Goal: Task Accomplishment & Management: Manage account settings

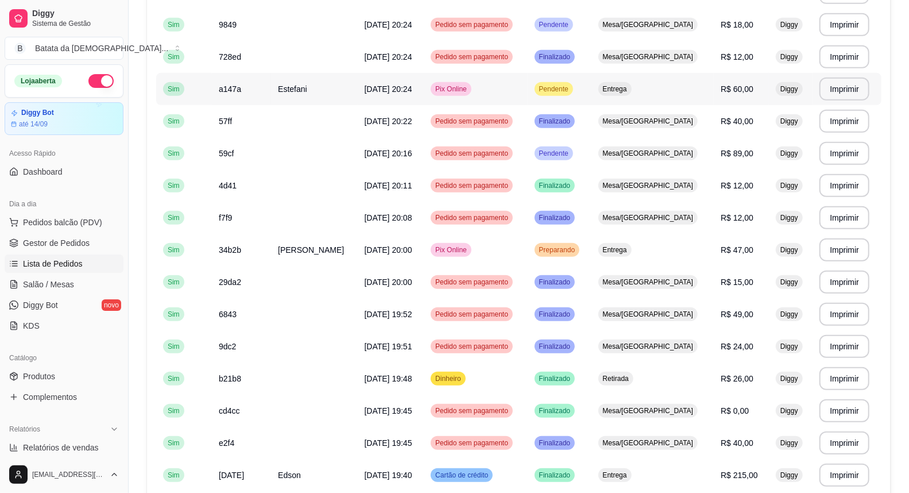
click at [271, 78] on td "a147a" at bounding box center [241, 89] width 59 height 32
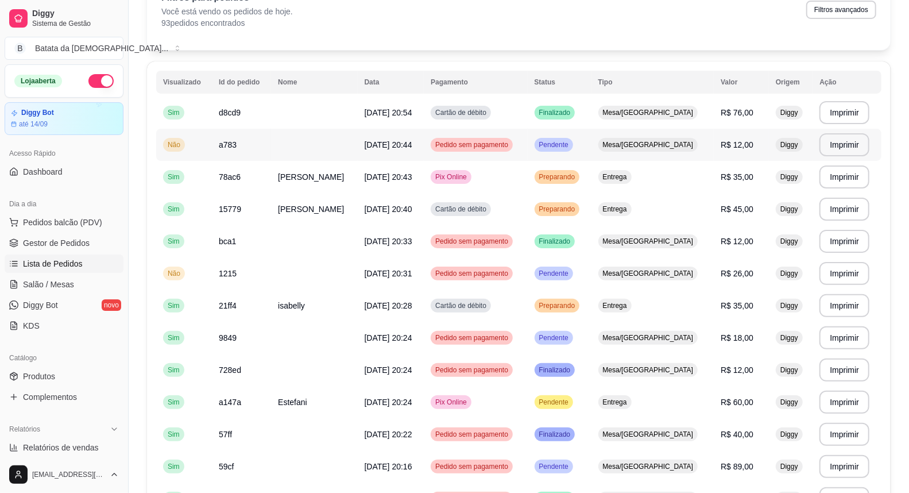
scroll to position [64, 0]
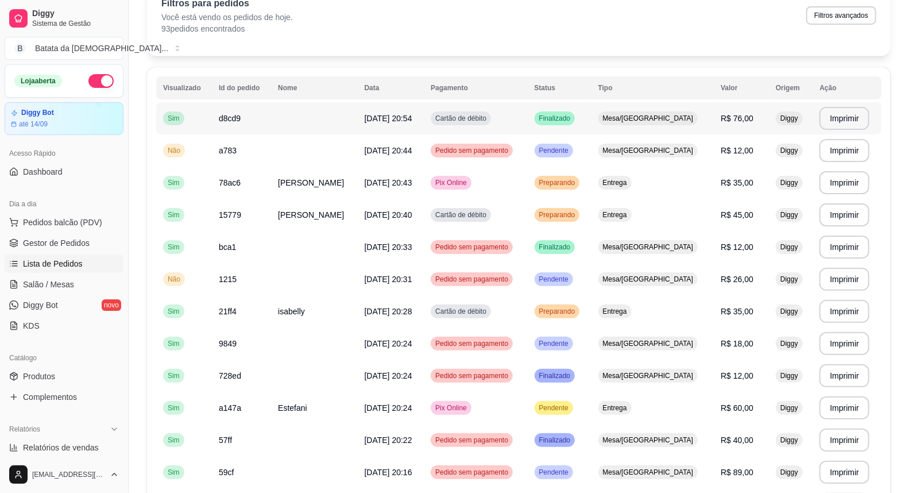
click at [380, 115] on span "[DATE] 20:54" at bounding box center [389, 118] width 48 height 9
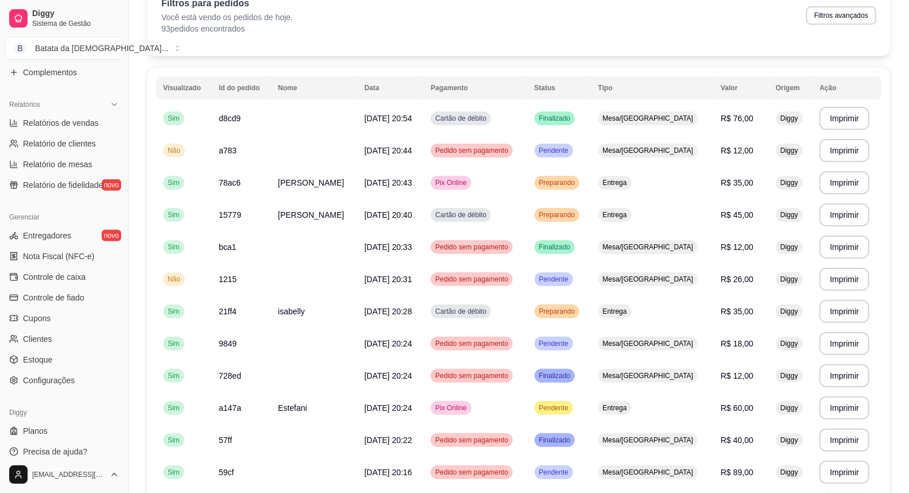
scroll to position [333, 0]
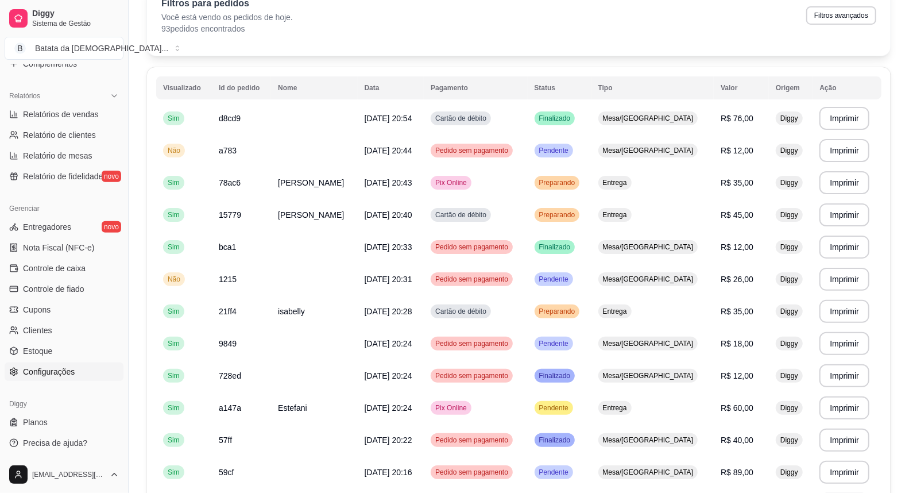
click at [77, 363] on link "Configurações" at bounding box center [64, 371] width 119 height 18
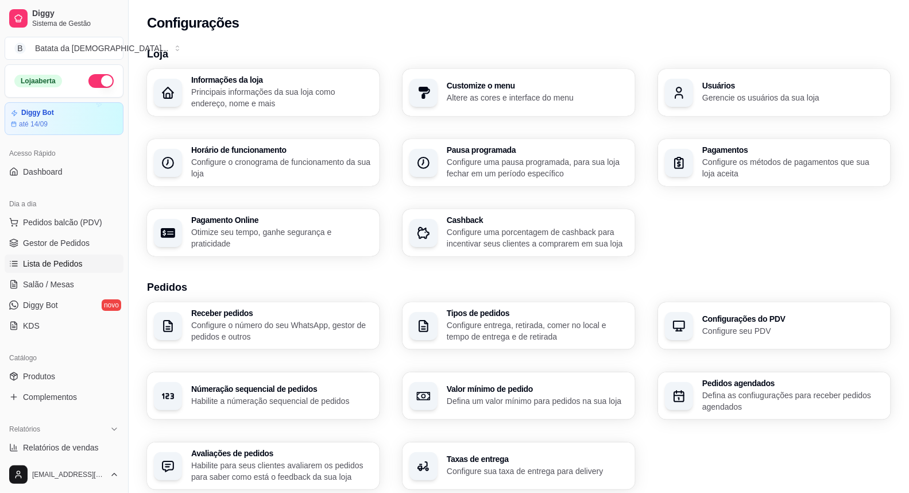
click at [29, 260] on span "Lista de Pedidos" at bounding box center [53, 263] width 60 height 11
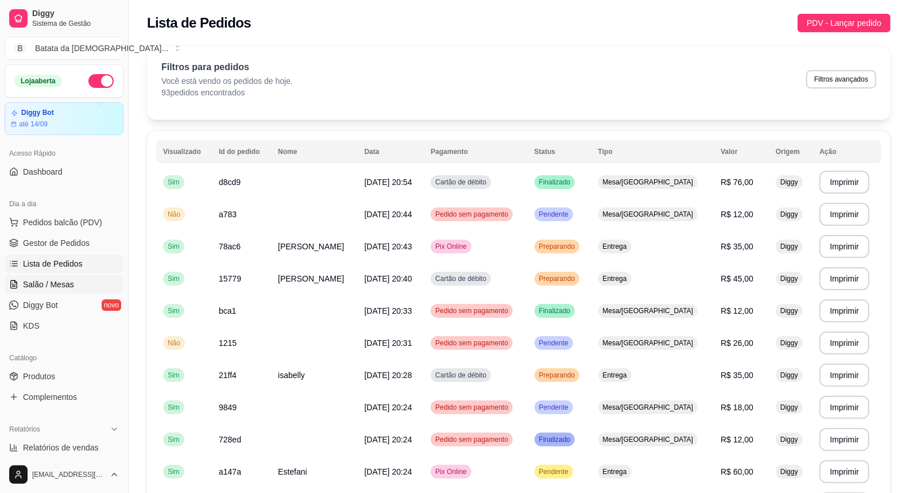
click at [9, 283] on icon at bounding box center [13, 284] width 9 height 9
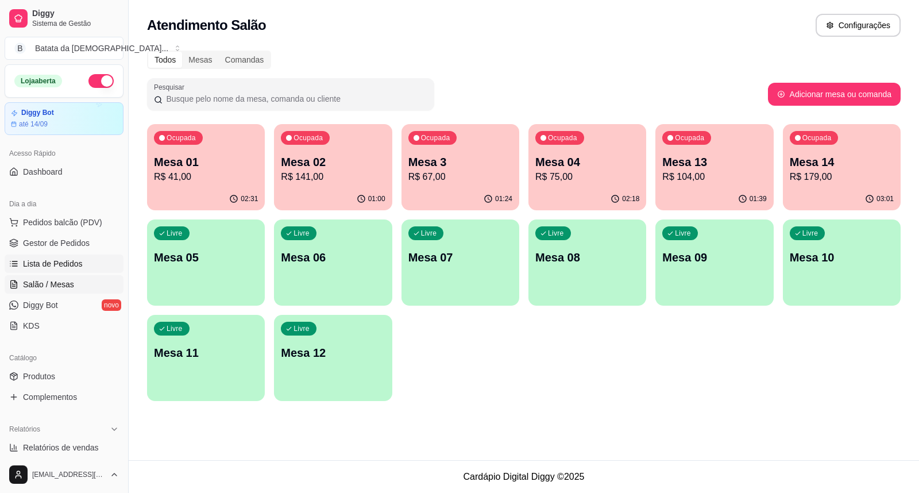
click at [61, 272] on link "Lista de Pedidos" at bounding box center [64, 263] width 119 height 18
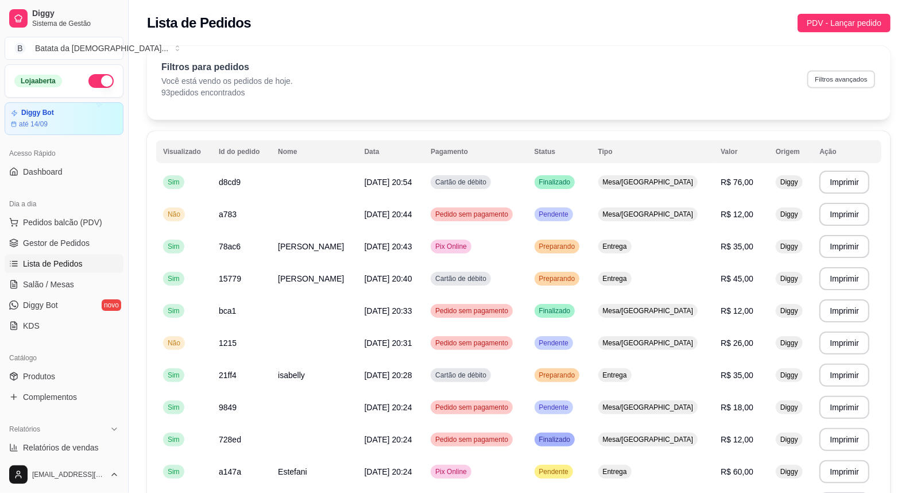
click at [822, 86] on button "Filtros avançados" at bounding box center [841, 79] width 68 height 18
select select "0"
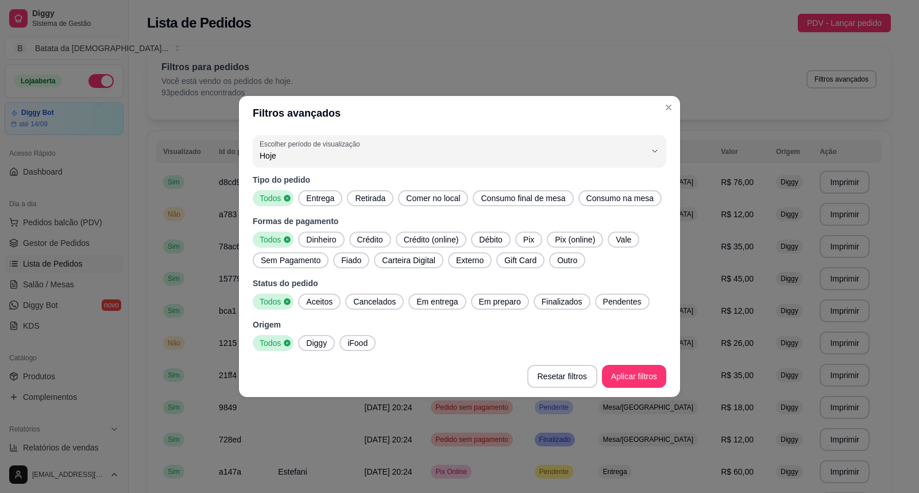
click at [318, 199] on span "Entrega" at bounding box center [319, 197] width 37 height 11
click at [566, 306] on span "Finalizados" at bounding box center [562, 301] width 50 height 11
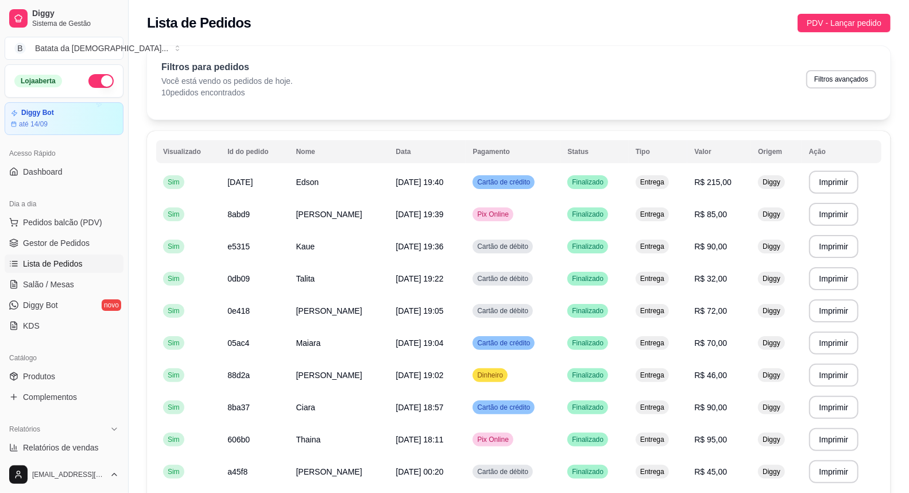
drag, startPoint x: 842, startPoint y: 88, endPoint x: 834, endPoint y: 73, distance: 17.2
click at [840, 86] on div "Filtros para pedidos Você está vendo os pedidos de hoje. 10 pedidos encontrados…" at bounding box center [518, 79] width 715 height 38
click at [834, 73] on button "Filtros avançados" at bounding box center [841, 79] width 70 height 18
select select "0"
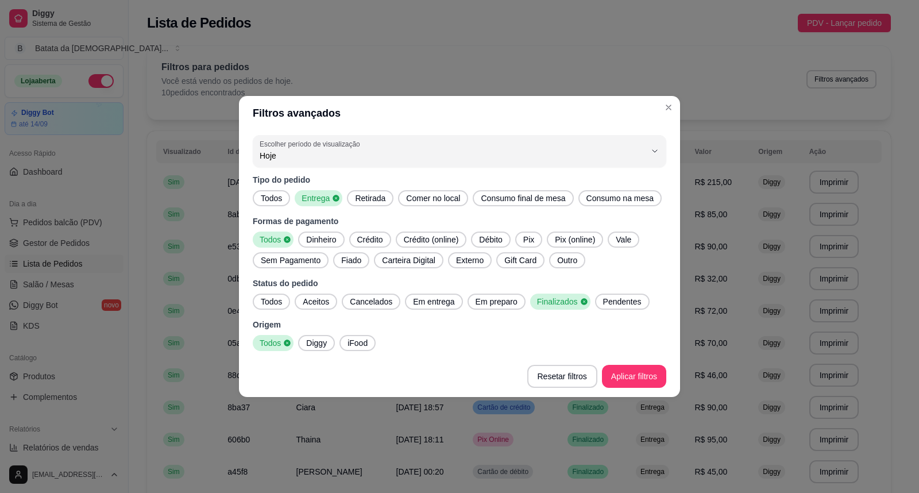
click at [320, 302] on span "Aceitos" at bounding box center [316, 301] width 36 height 11
click at [331, 303] on icon at bounding box center [334, 301] width 6 height 6
click at [441, 301] on span "Em entrega" at bounding box center [433, 301] width 51 height 11
click at [284, 203] on span "Todos" at bounding box center [271, 197] width 30 height 11
click at [311, 197] on span "Entrega" at bounding box center [319, 197] width 37 height 11
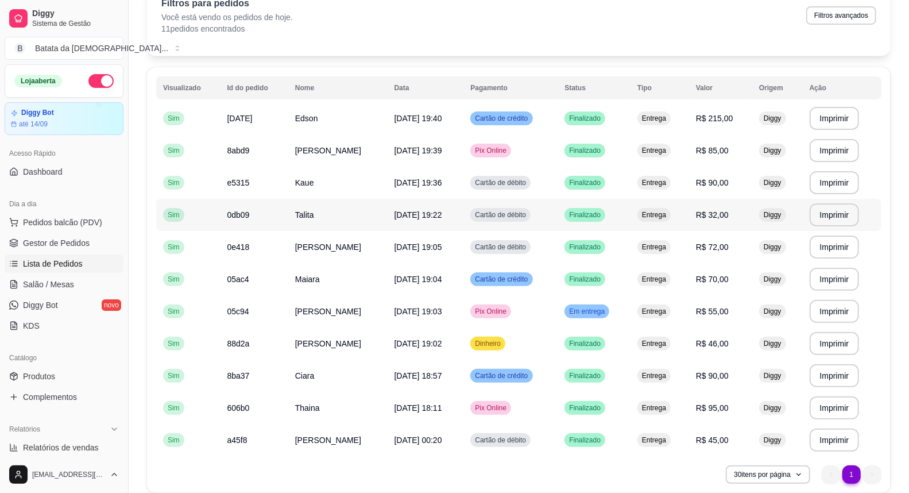
scroll to position [110, 0]
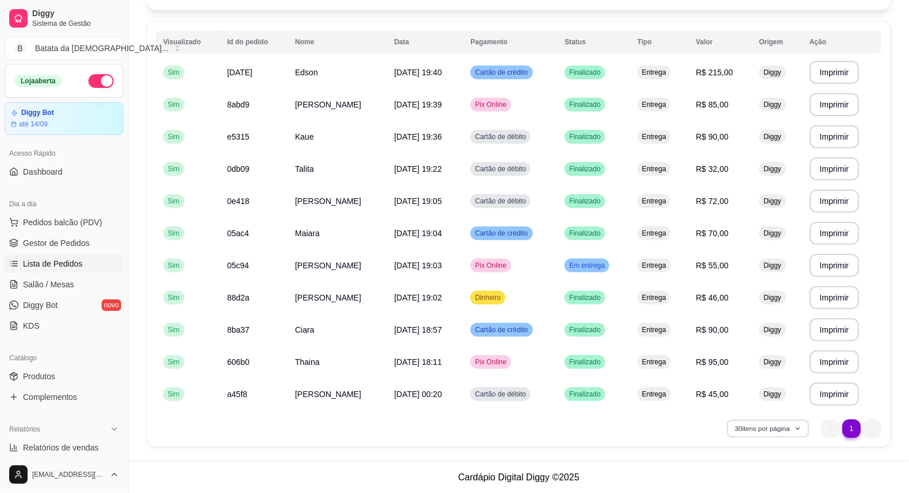
click at [800, 429] on icon "button" at bounding box center [798, 428] width 7 height 7
click at [760, 335] on li "20 pedidos" at bounding box center [768, 343] width 106 height 18
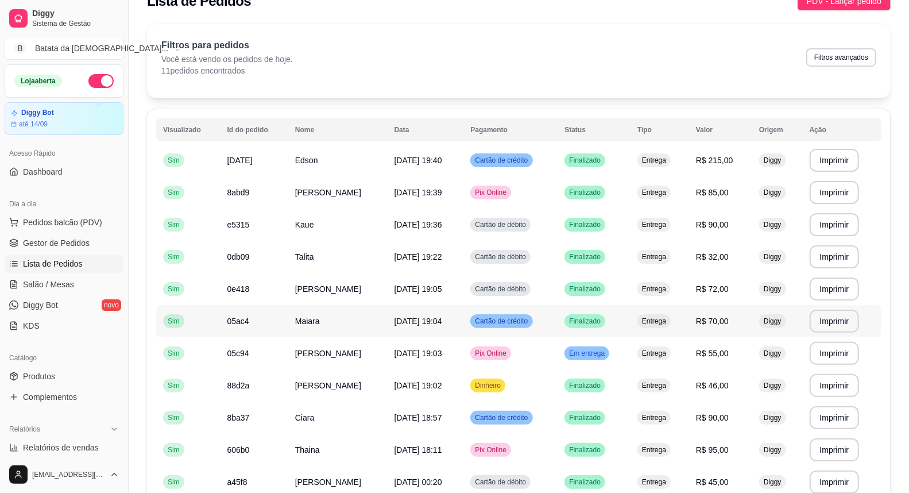
scroll to position [0, 0]
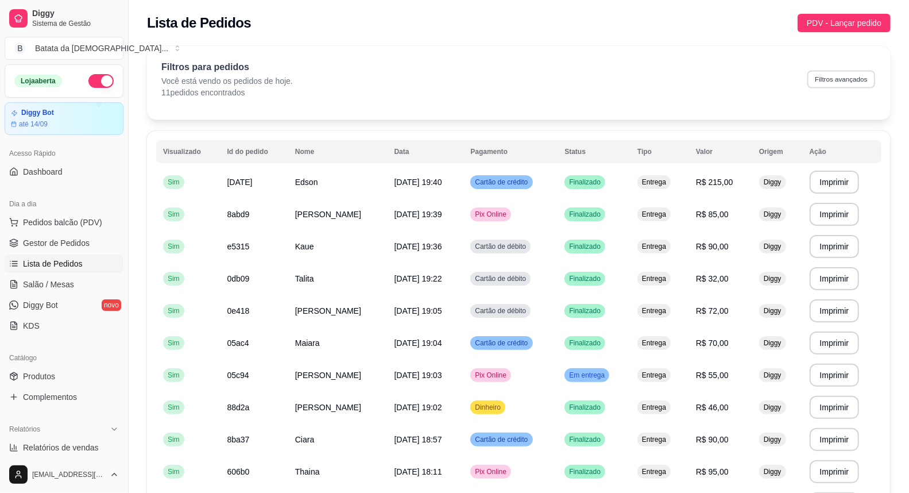
click at [839, 75] on button "Filtros avançados" at bounding box center [841, 79] width 68 height 18
select select "0"
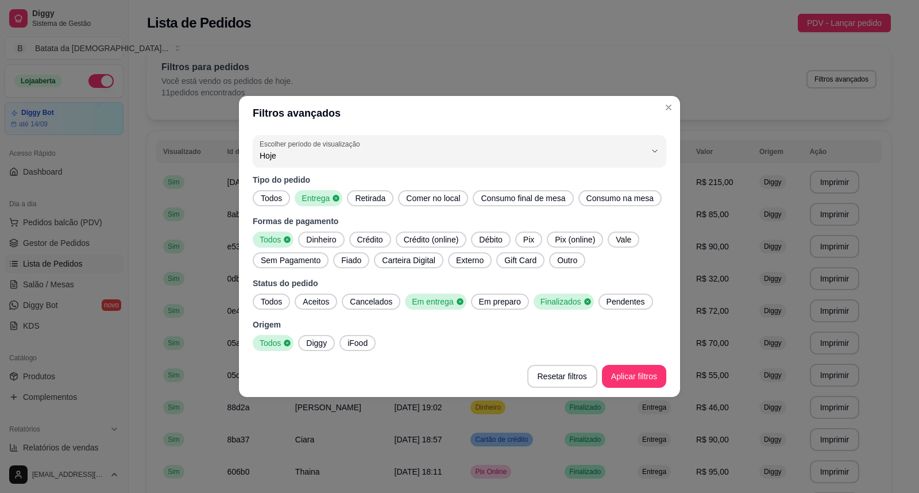
click at [274, 196] on span "Todos" at bounding box center [271, 197] width 30 height 11
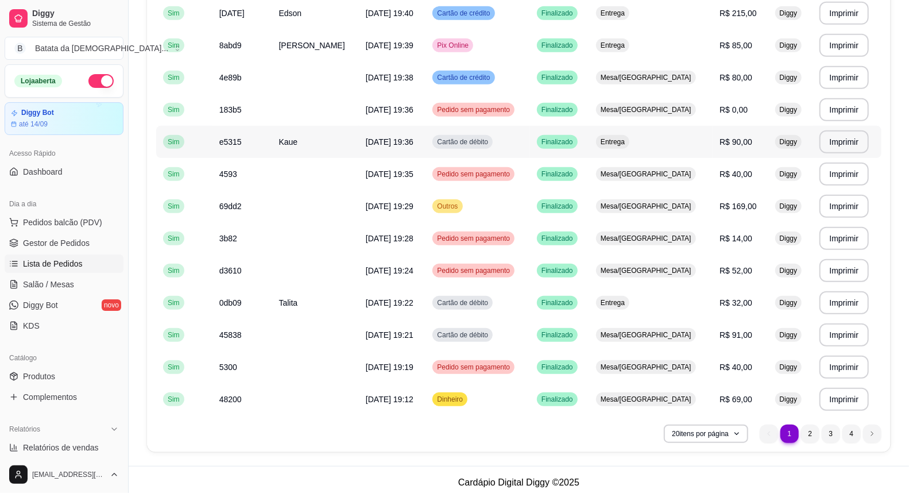
scroll to position [398, 0]
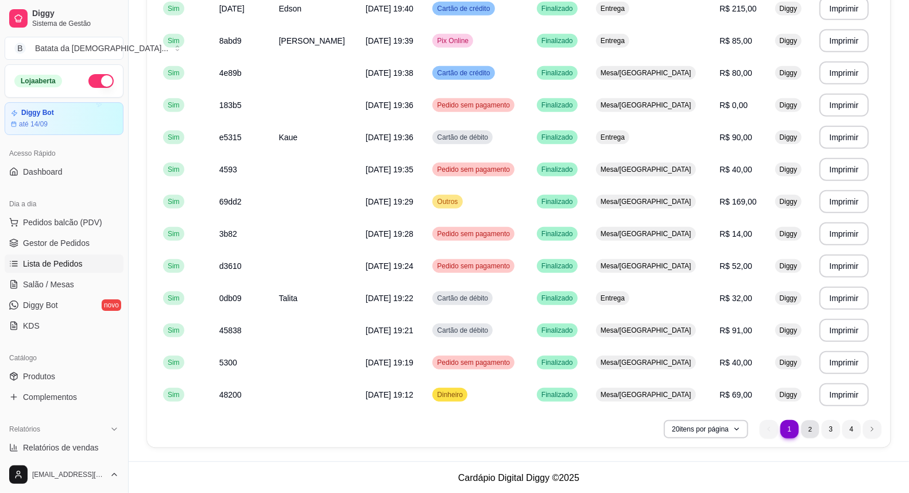
click at [808, 431] on li "2" at bounding box center [810, 429] width 18 height 18
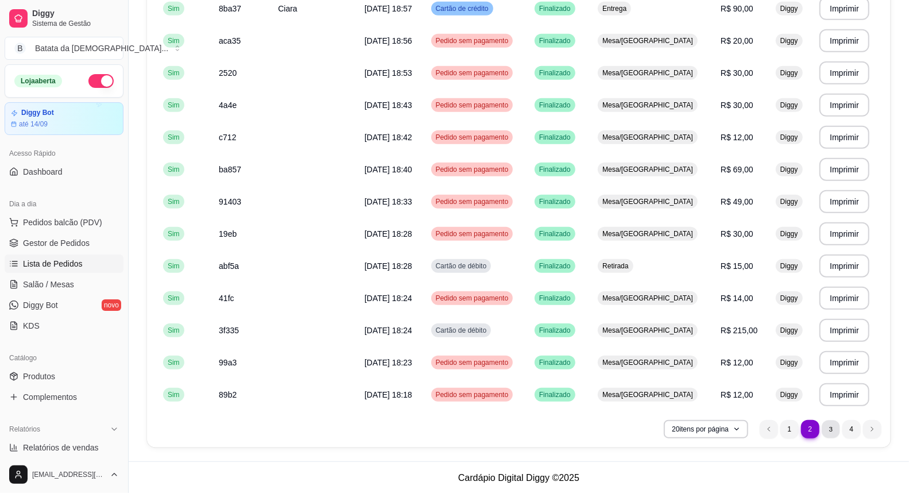
click at [830, 423] on li "3" at bounding box center [831, 429] width 18 height 18
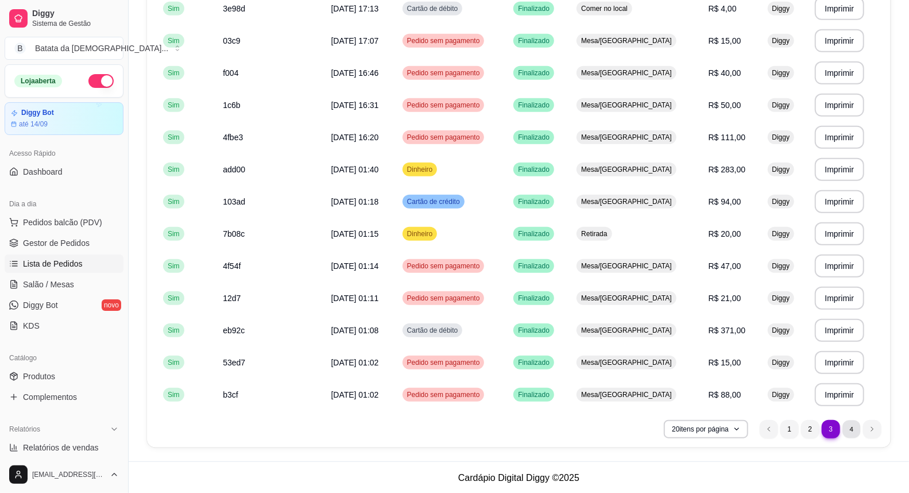
click at [851, 427] on li "4" at bounding box center [851, 429] width 18 height 18
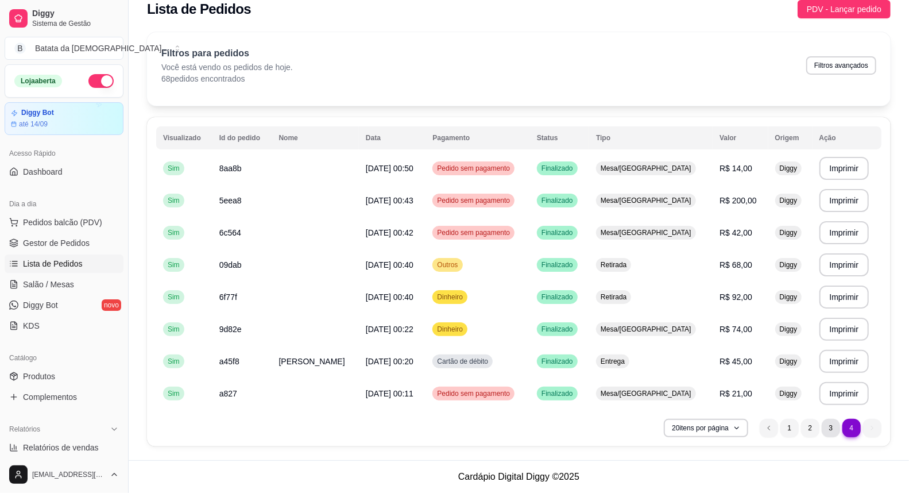
scroll to position [13, 0]
click at [792, 421] on li "1" at bounding box center [789, 428] width 18 height 18
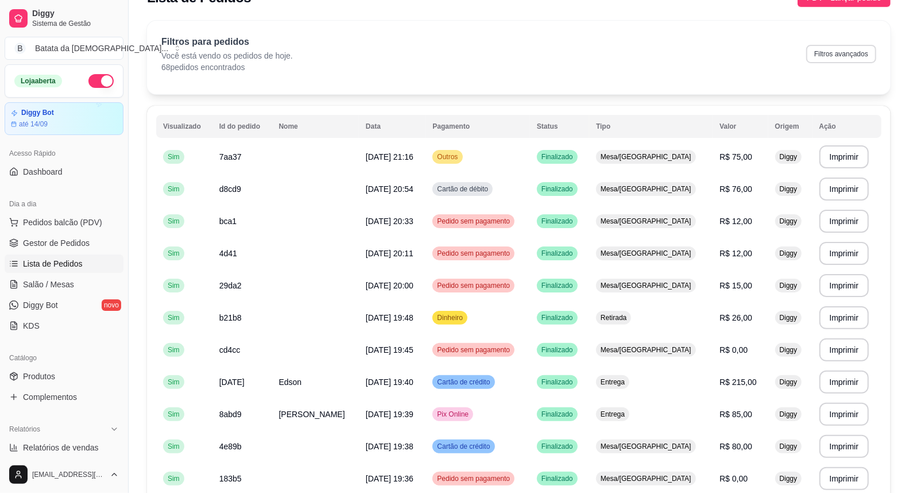
scroll to position [0, 0]
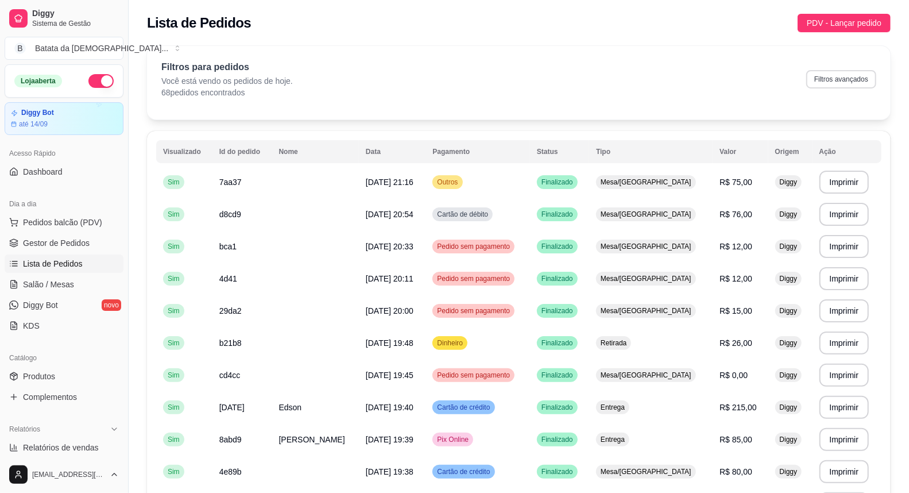
click at [846, 83] on button "Filtros avançados" at bounding box center [841, 79] width 70 height 18
select select "0"
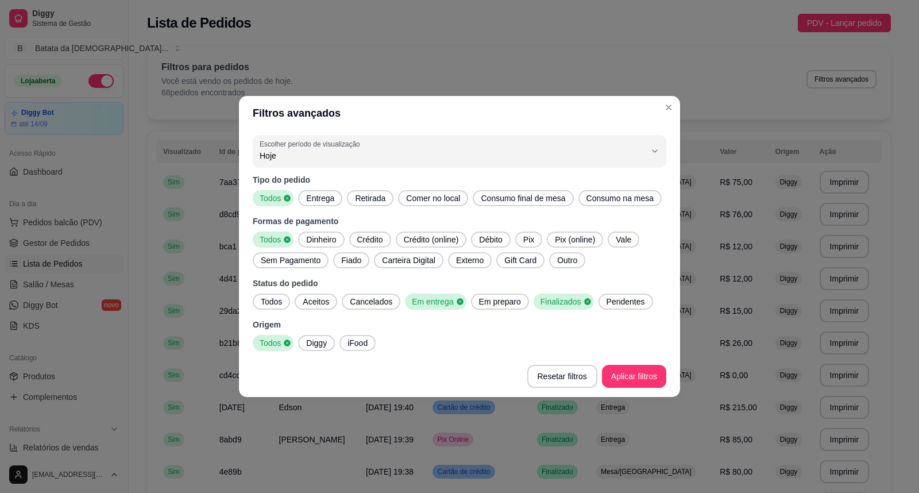
click at [278, 302] on span "Todos" at bounding box center [271, 301] width 30 height 11
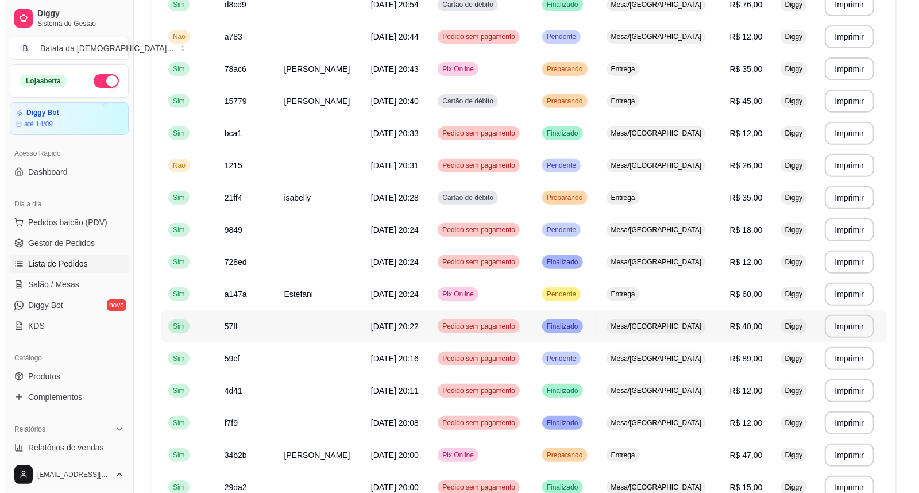
scroll to position [255, 0]
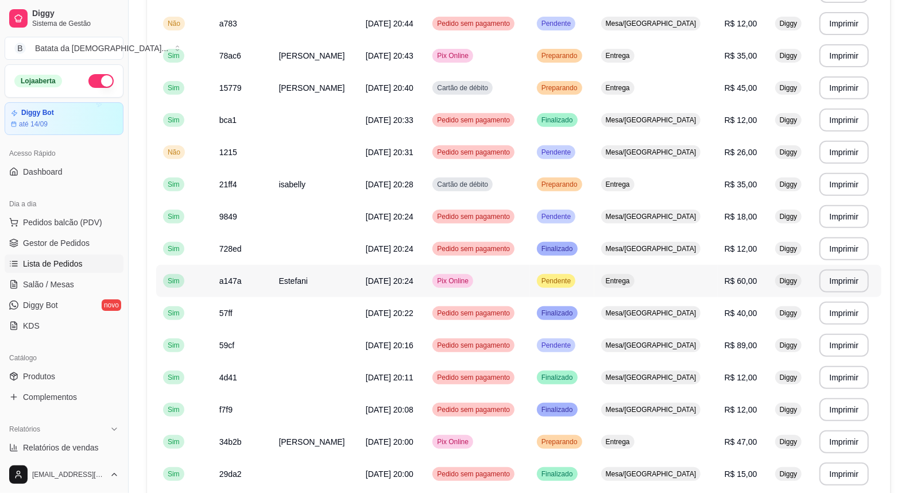
click at [645, 290] on td "Entrega" at bounding box center [655, 281] width 123 height 32
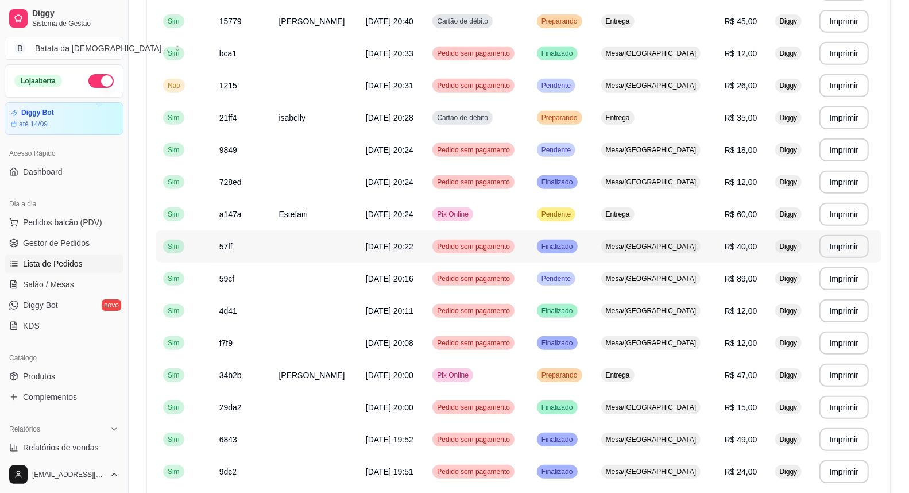
scroll to position [398, 0]
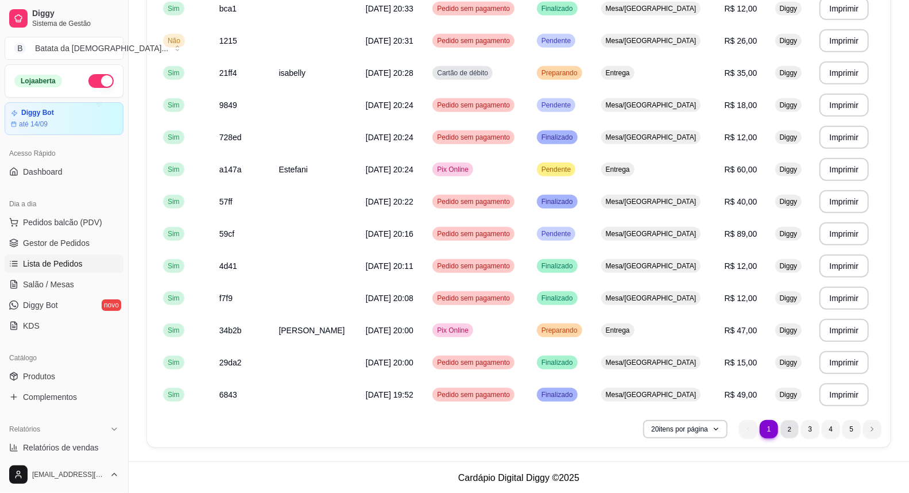
click at [788, 425] on li "2" at bounding box center [789, 429] width 18 height 18
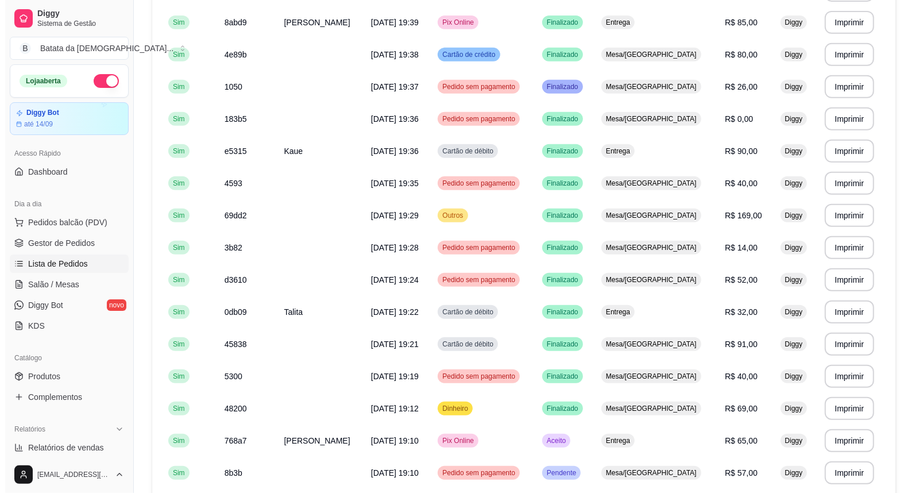
scroll to position [16, 0]
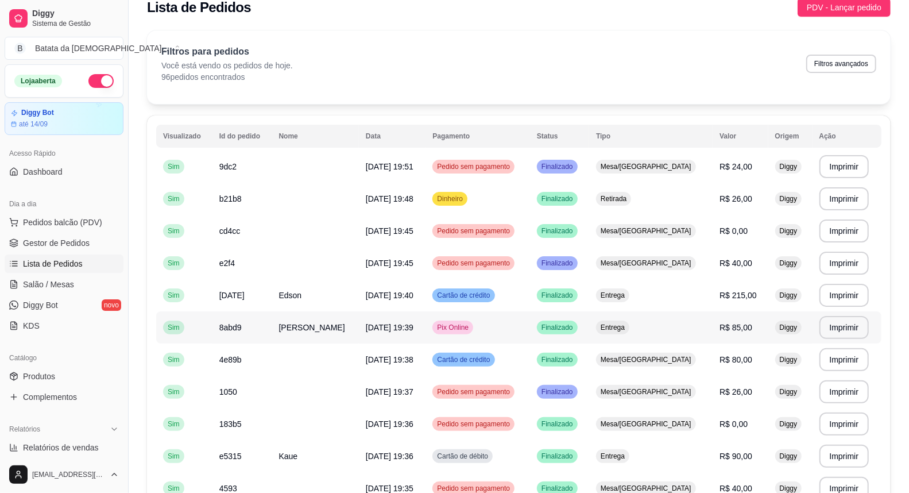
click at [777, 325] on span "Diggy" at bounding box center [788, 327] width 22 height 9
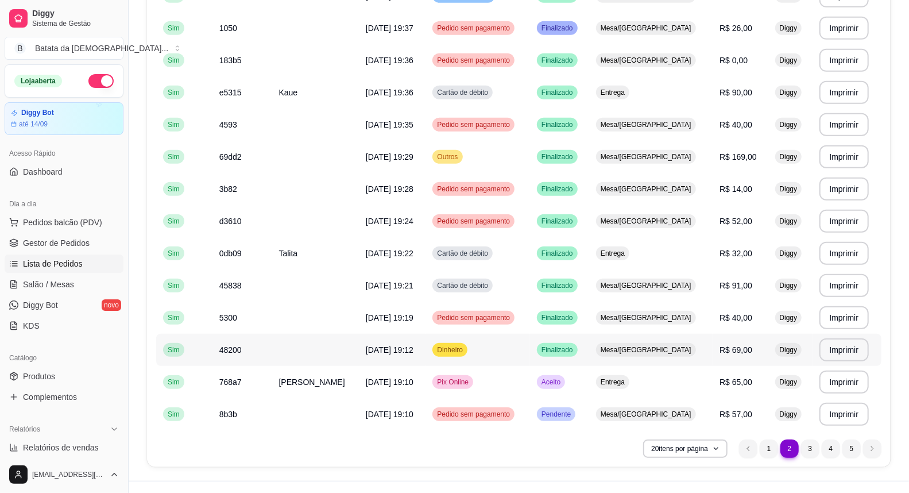
scroll to position [398, 0]
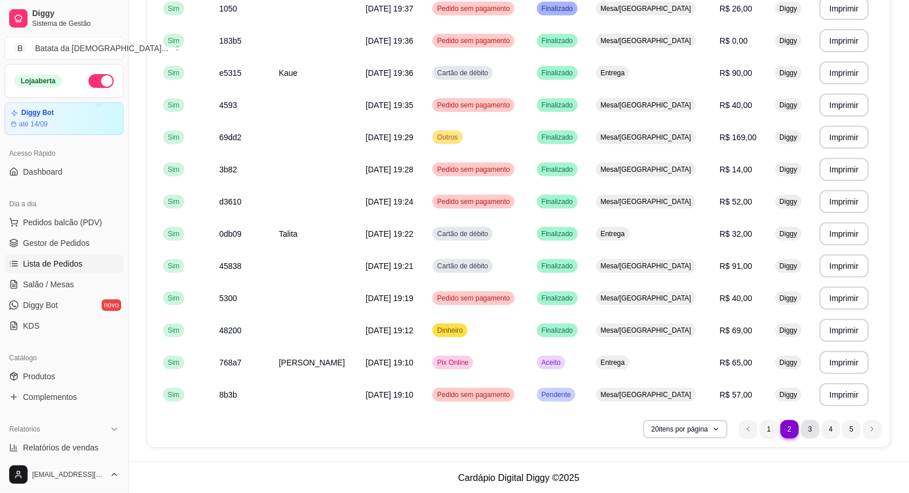
click at [812, 427] on li "3" at bounding box center [810, 429] width 18 height 18
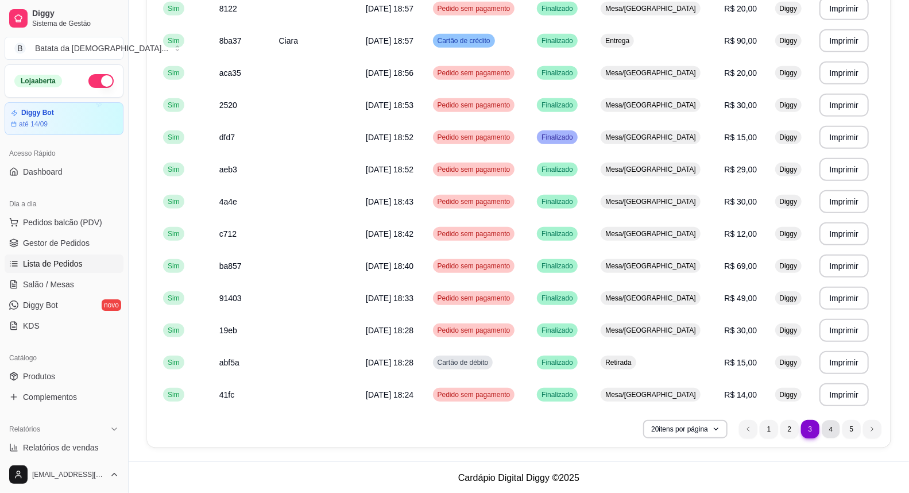
click at [833, 433] on li "4" at bounding box center [831, 429] width 18 height 18
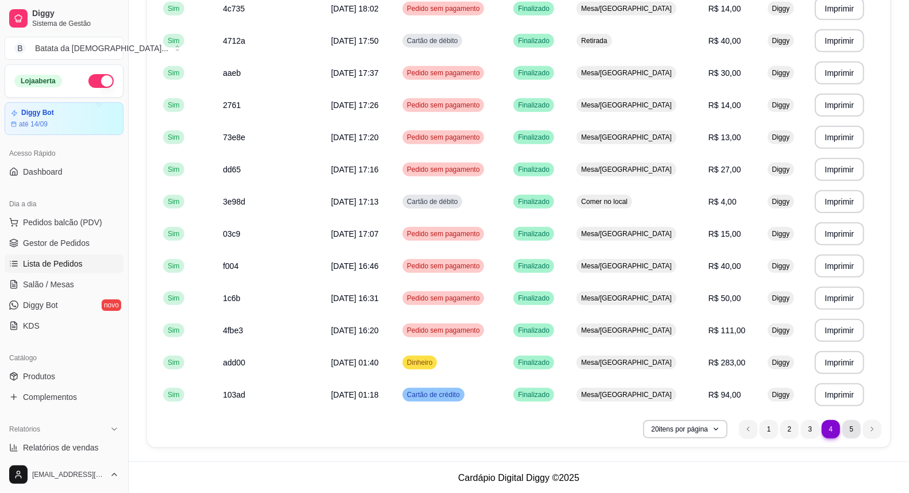
click at [853, 431] on li "5" at bounding box center [851, 429] width 18 height 18
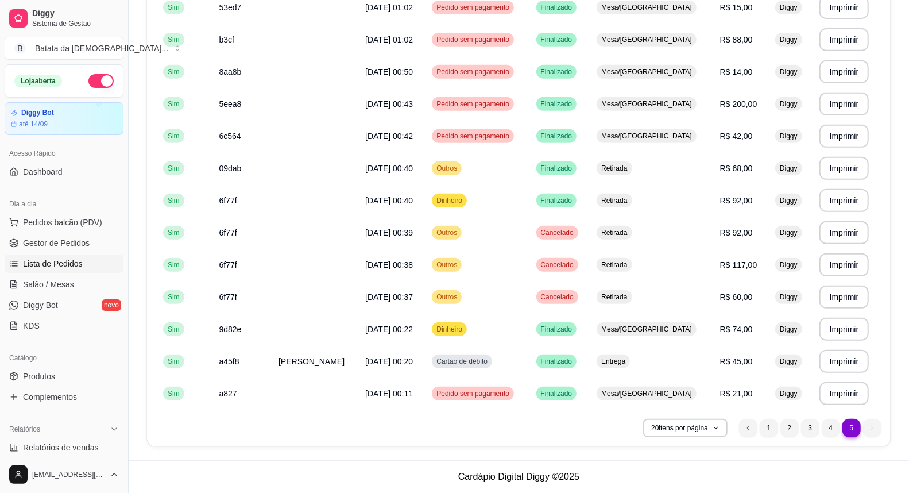
scroll to position [302, 0]
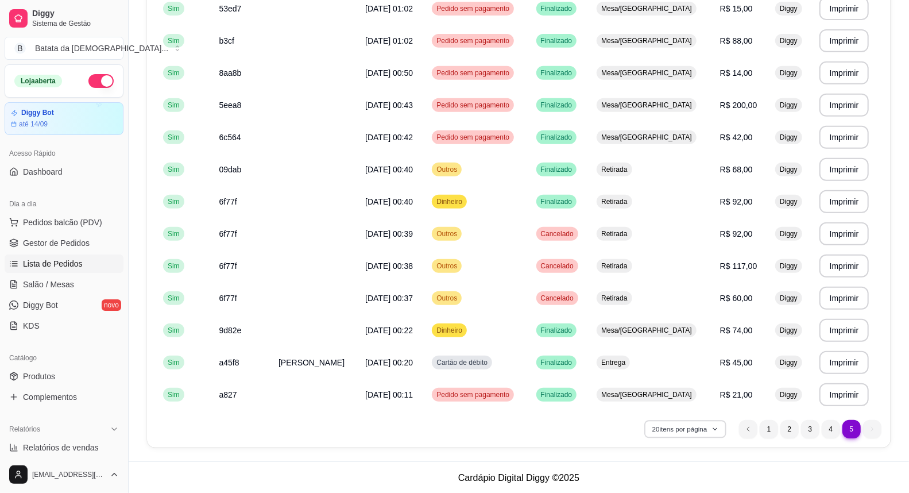
click at [711, 423] on button "20 itens por página" at bounding box center [685, 429] width 82 height 18
click at [78, 261] on span "Lista de Pedidos" at bounding box center [53, 263] width 60 height 11
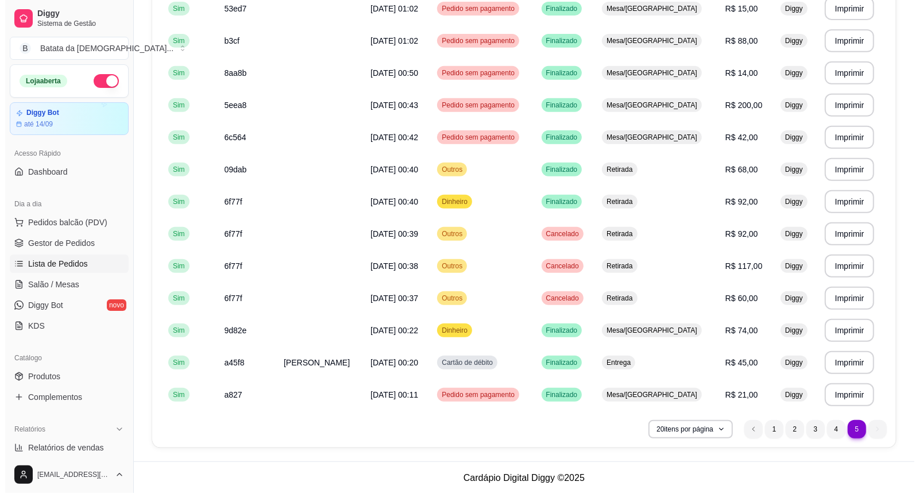
scroll to position [0, 0]
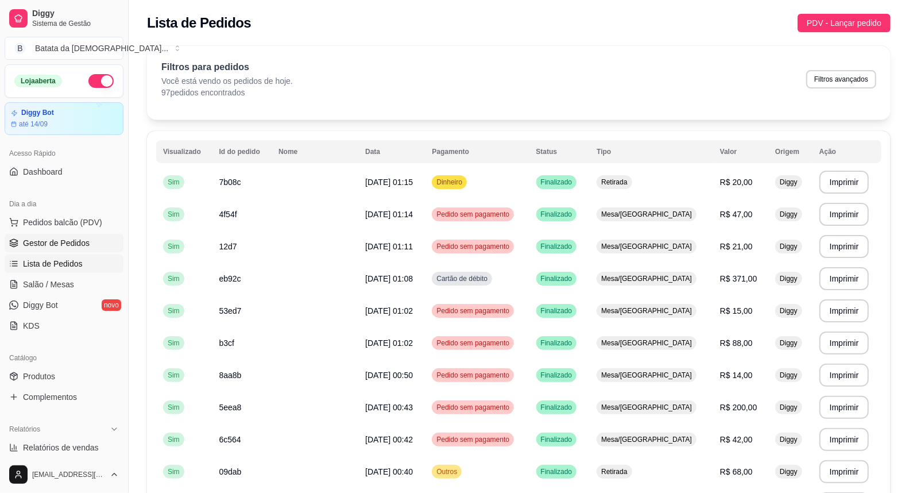
click at [79, 241] on span "Gestor de Pedidos" at bounding box center [56, 242] width 67 height 11
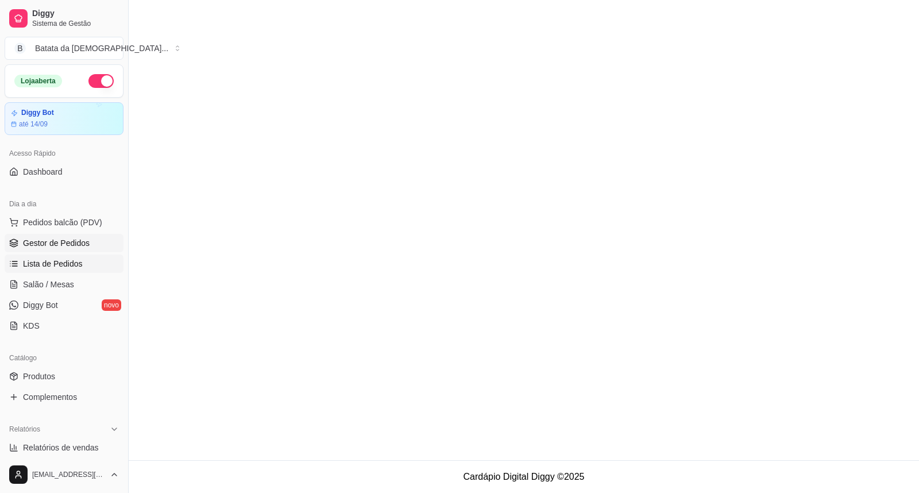
click at [75, 266] on span "Lista de Pedidos" at bounding box center [53, 263] width 60 height 11
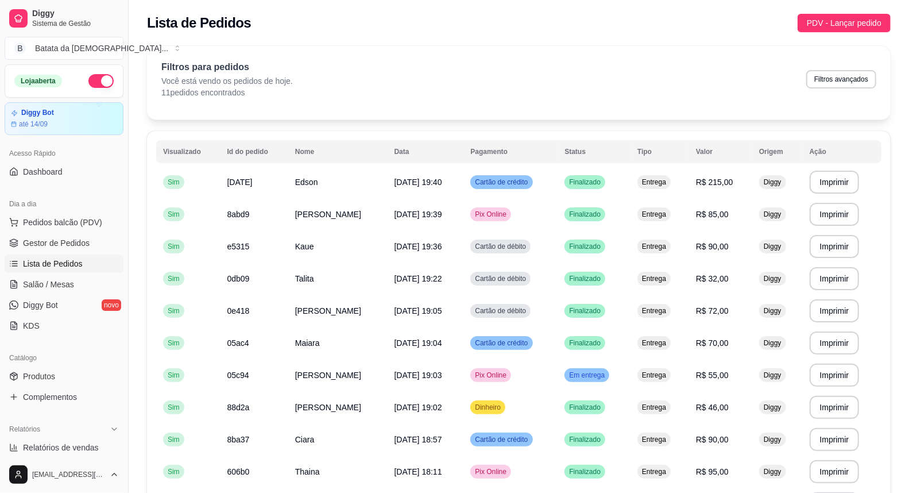
click at [75, 266] on span "Lista de Pedidos" at bounding box center [53, 263] width 60 height 11
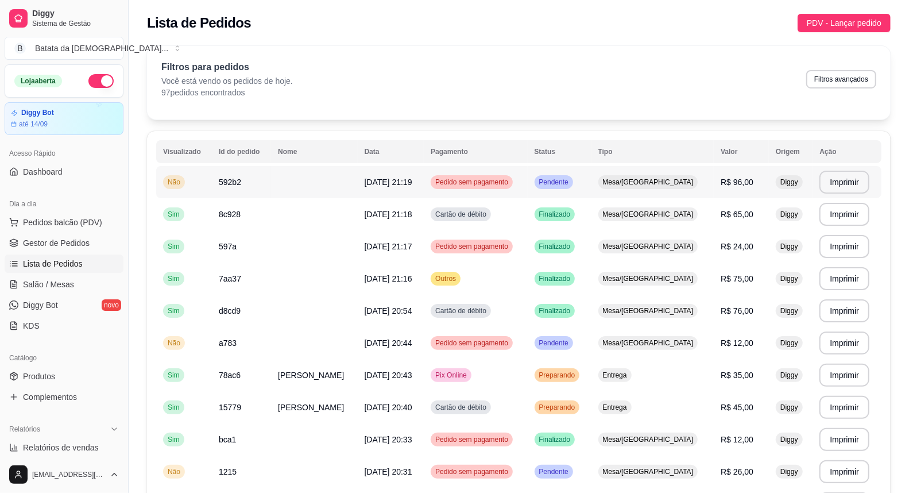
click at [626, 181] on div "Mesa/[GEOGRAPHIC_DATA]" at bounding box center [648, 182] width 100 height 14
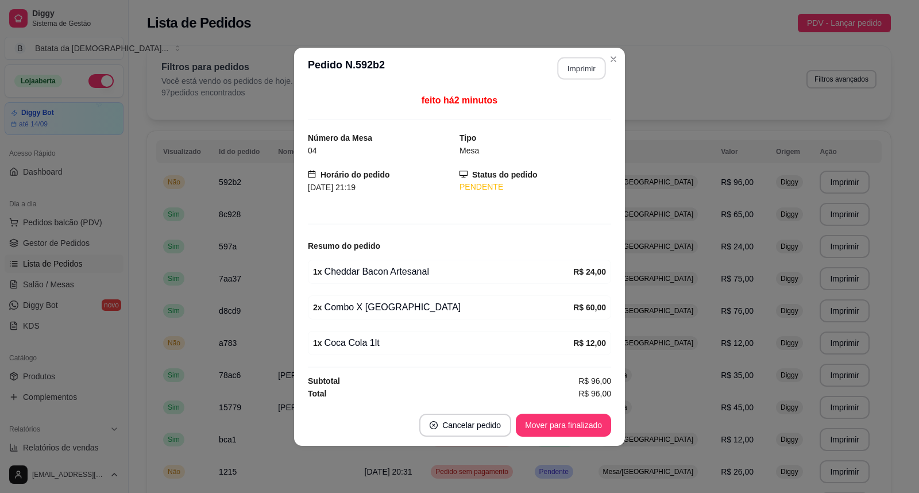
click at [584, 71] on button "Imprimir" at bounding box center [582, 68] width 48 height 22
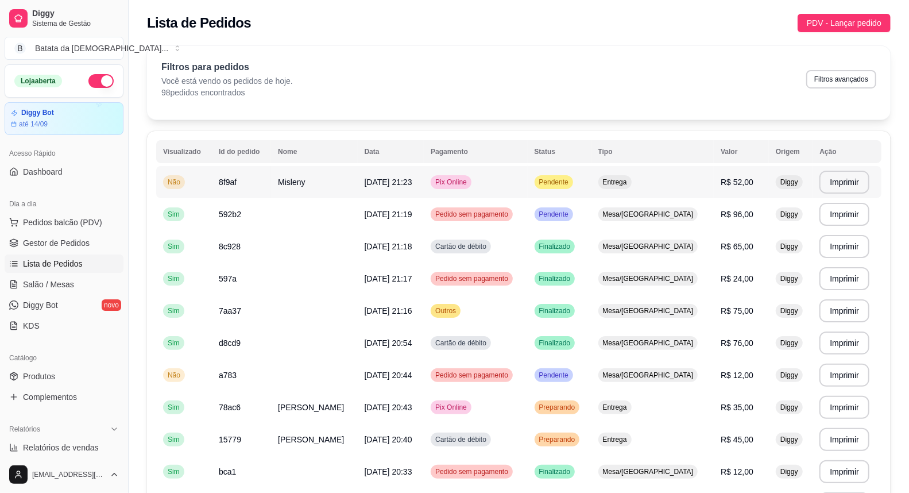
click at [413, 188] on td "[DATE] 21:23" at bounding box center [391, 182] width 67 height 32
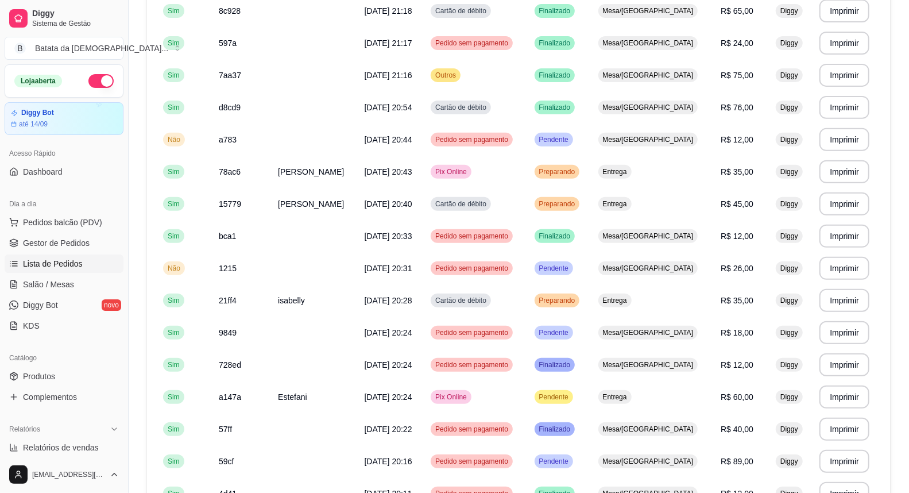
scroll to position [319, 0]
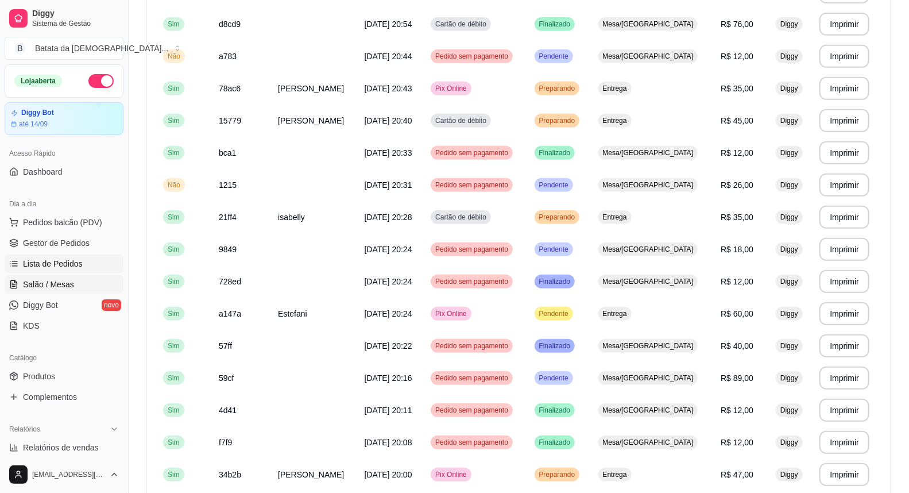
click at [33, 293] on link "Salão / Mesas" at bounding box center [64, 284] width 119 height 18
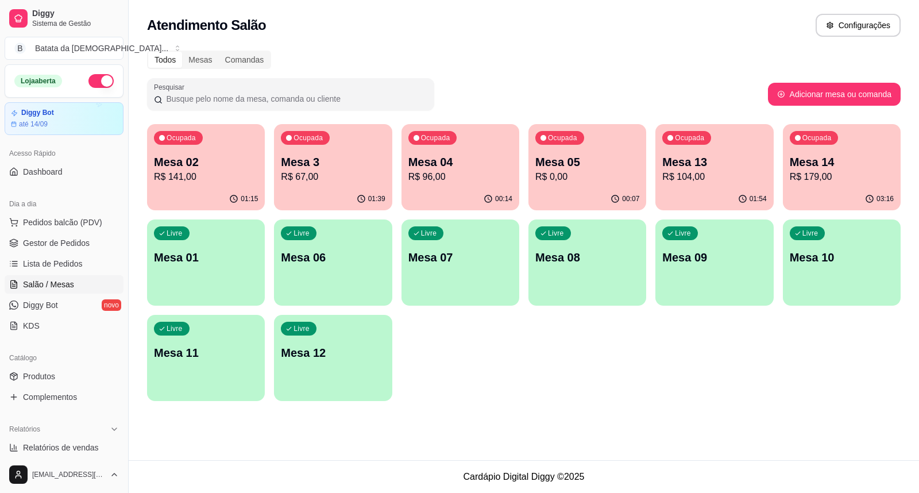
click at [843, 171] on div "Mesa 14 R$ 179,00" at bounding box center [841, 169] width 104 height 30
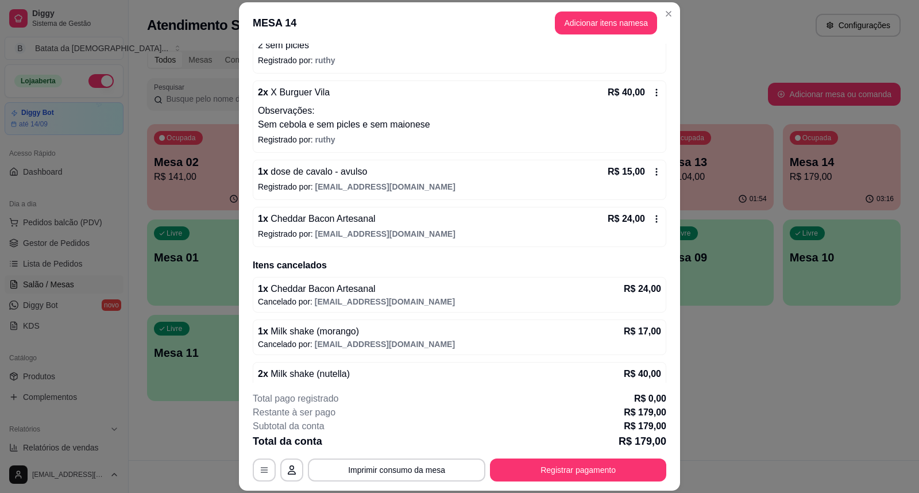
scroll to position [297, 0]
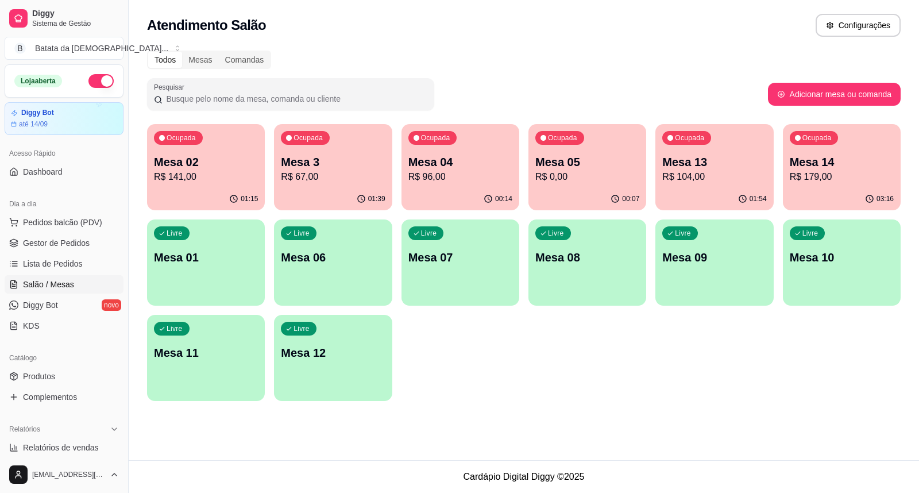
click at [684, 164] on p "Mesa 13" at bounding box center [714, 162] width 104 height 16
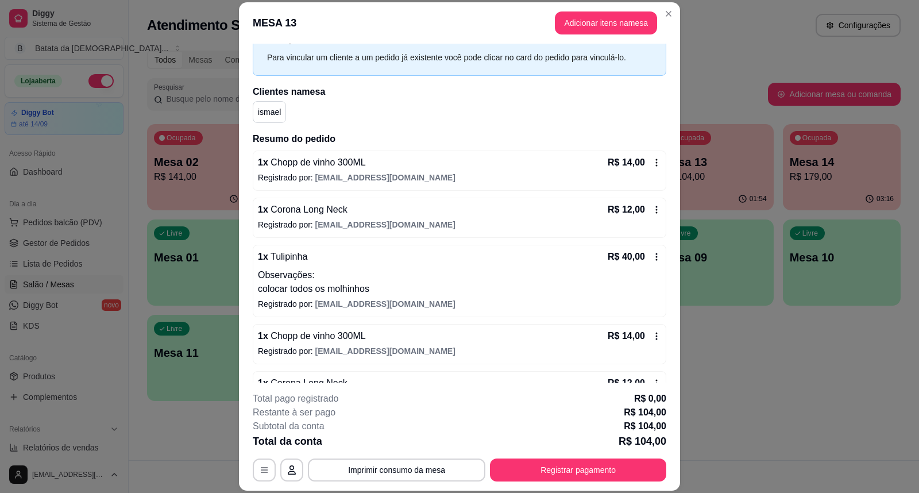
scroll to position [64, 0]
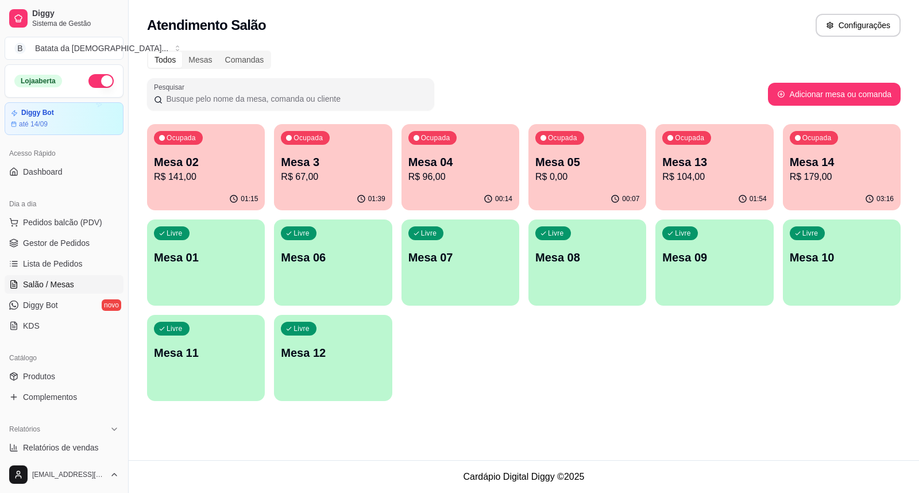
click at [369, 147] on div "Ocupada Mesa 3 R$ 67,00" at bounding box center [333, 156] width 118 height 64
click at [652, 156] on div "Ocupada Mesa 02 R$ 141,00 01:15 Ocupada Mesa 3 R$ 67,00 01:39 Ocupada Mesa 04 R…" at bounding box center [523, 262] width 753 height 277
click at [702, 162] on p "Mesa 13" at bounding box center [714, 162] width 101 height 16
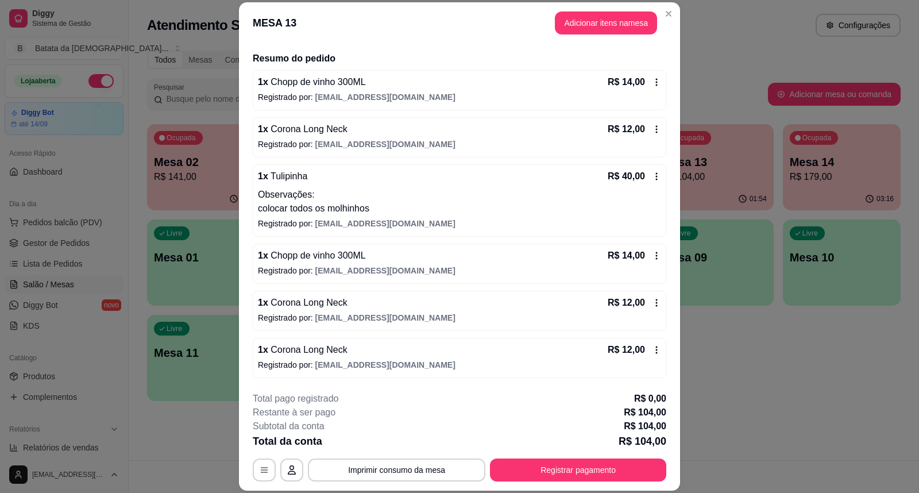
scroll to position [130, 0]
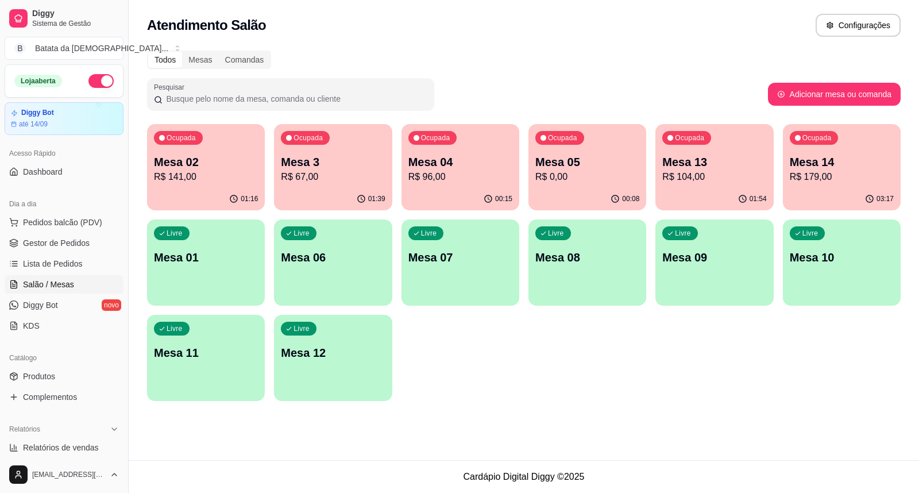
click at [682, 165] on p "Mesa 13" at bounding box center [714, 162] width 104 height 16
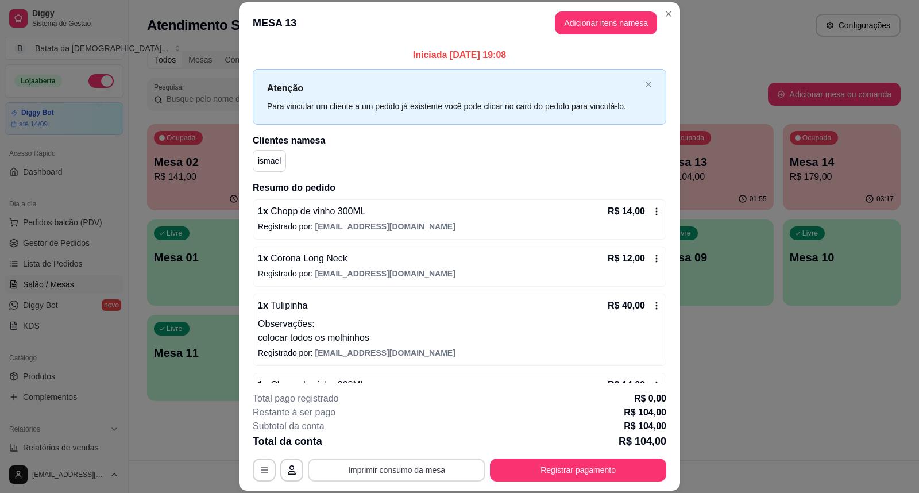
click at [428, 462] on button "Imprimir consumo da mesa" at bounding box center [396, 469] width 177 height 23
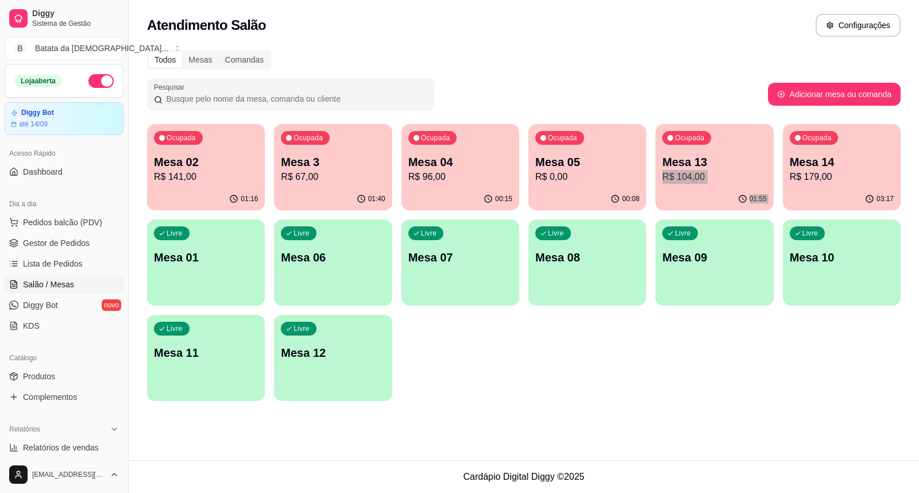
click at [777, 147] on div "Ocupada Mesa 02 R$ 141,00 01:16 Ocupada Mesa 3 R$ 67,00 01:40 Ocupada Mesa 04 R…" at bounding box center [523, 262] width 753 height 277
click at [726, 148] on div "Ocupada Mesa 13 R$ 104,00" at bounding box center [714, 156] width 114 height 62
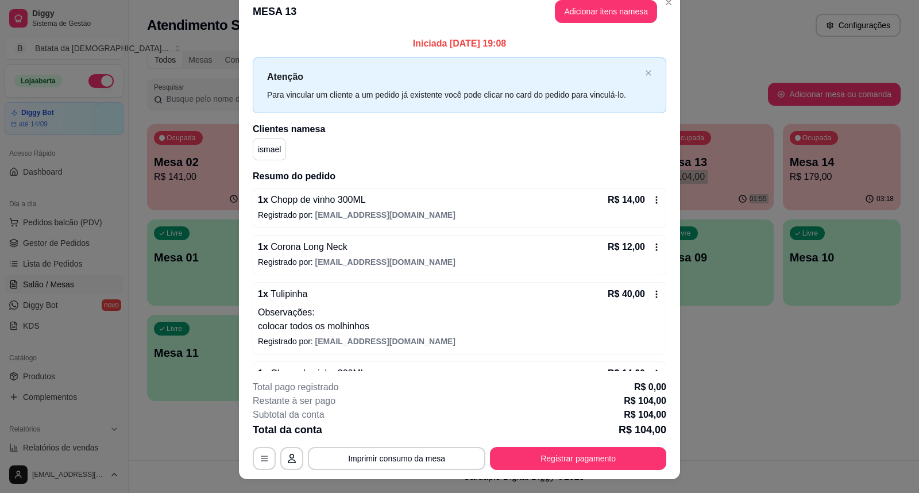
scroll to position [0, 0]
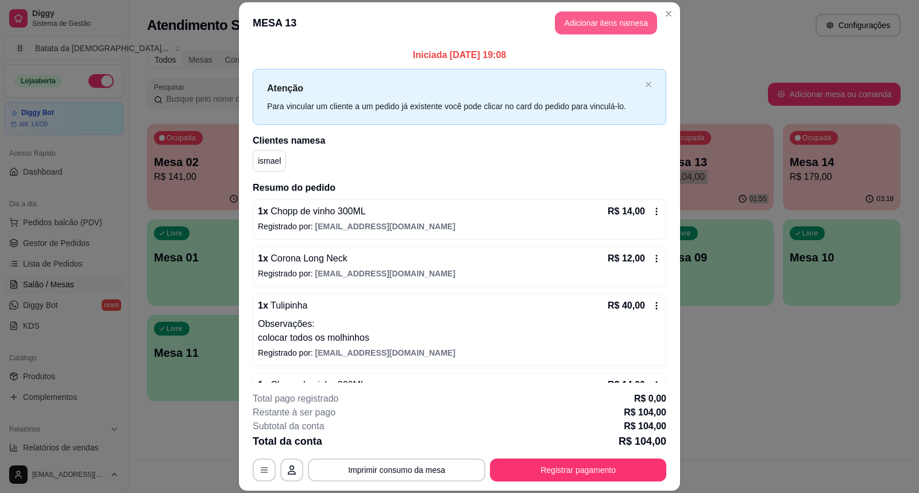
click at [601, 11] on button "Adicionar itens na mesa" at bounding box center [606, 22] width 102 height 23
click at [609, 36] on header "MESA 13 Adicionar itens na mesa" at bounding box center [459, 22] width 441 height 41
click at [607, 30] on button "Adicionar itens na mesa" at bounding box center [605, 23] width 99 height 22
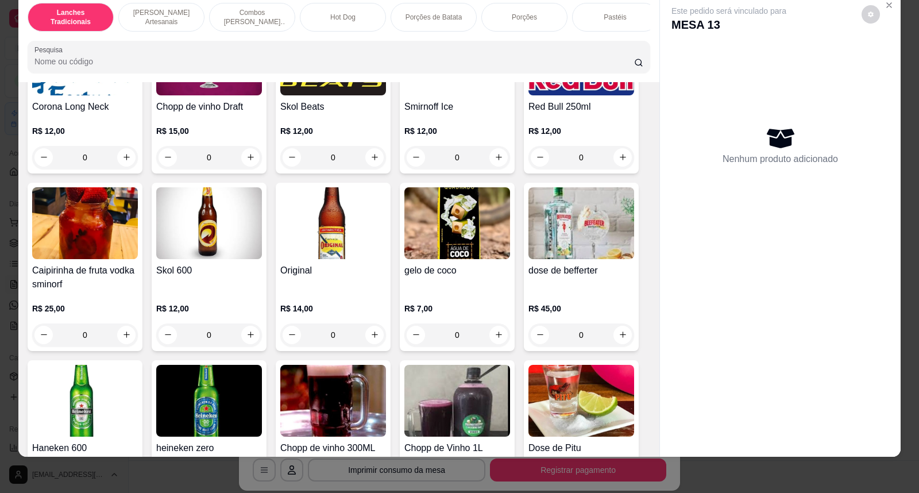
scroll to position [3891, 0]
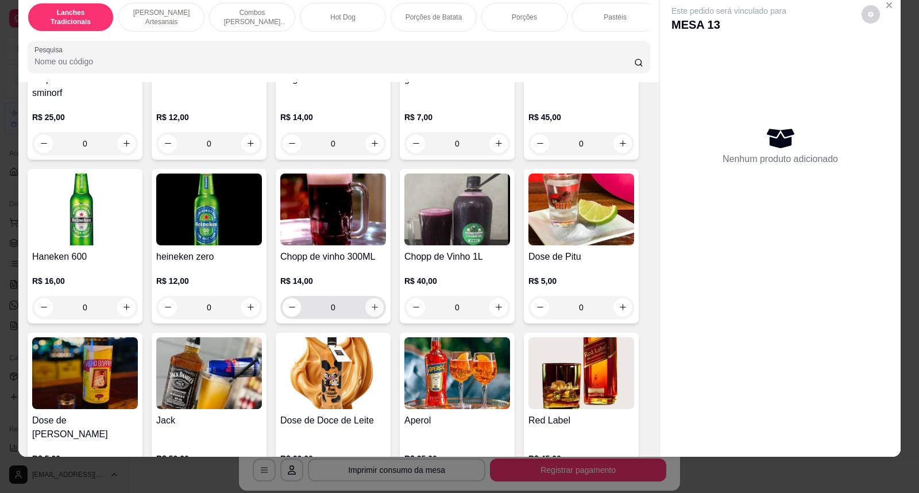
click at [373, 311] on icon "increase-product-quantity" at bounding box center [374, 307] width 9 height 9
type input "1"
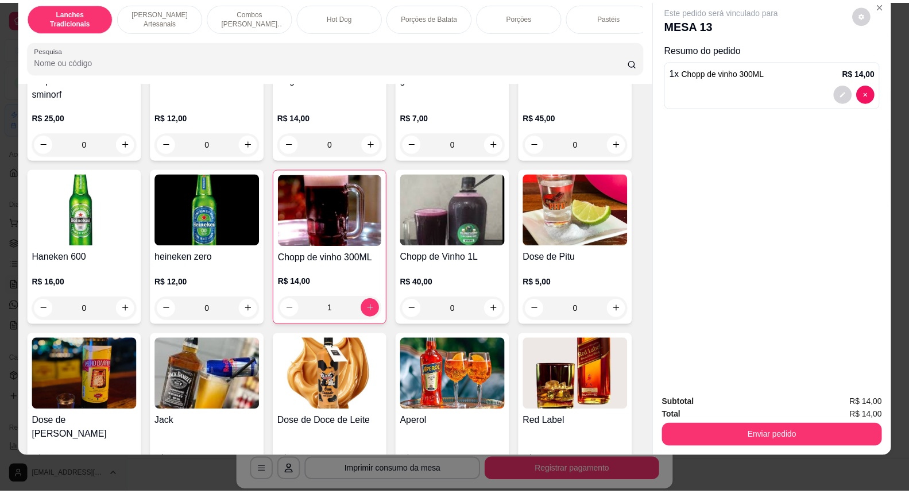
scroll to position [0, 0]
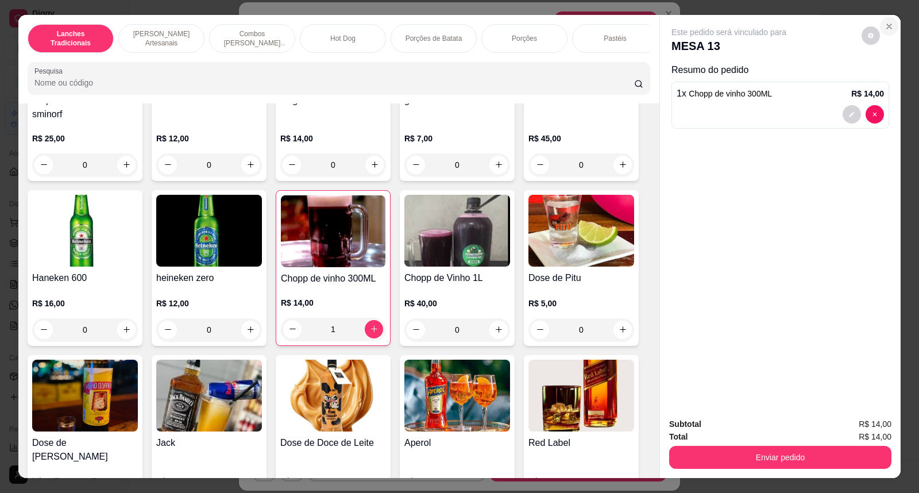
click at [884, 29] on icon "Close" at bounding box center [888, 26] width 9 height 9
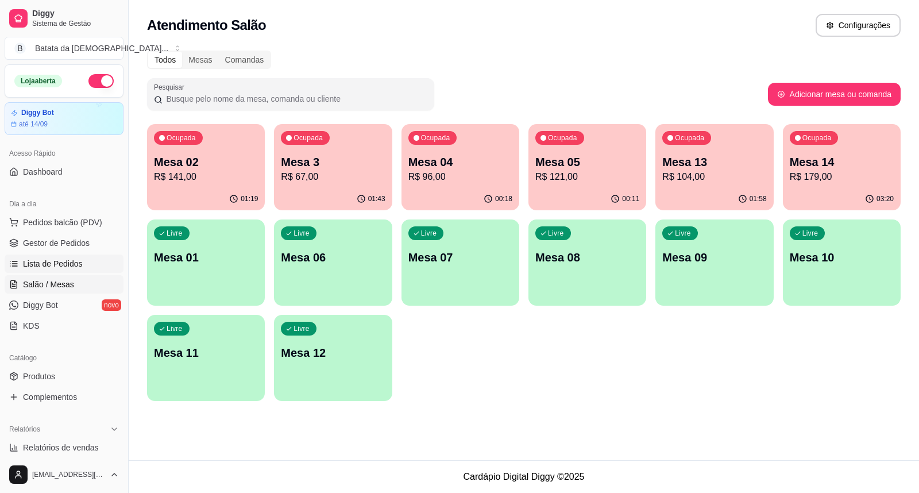
click at [26, 272] on link "Lista de Pedidos" at bounding box center [64, 263] width 119 height 18
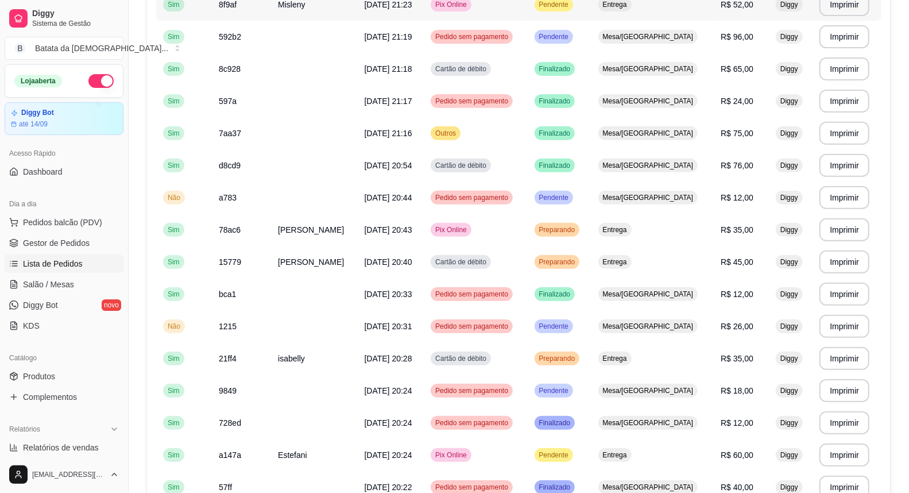
scroll to position [255, 0]
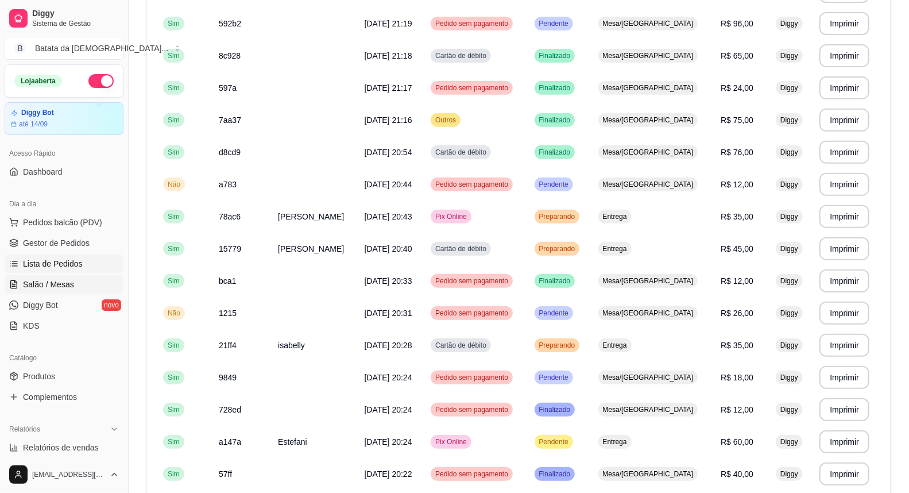
click at [43, 280] on span "Salão / Mesas" at bounding box center [48, 283] width 51 height 11
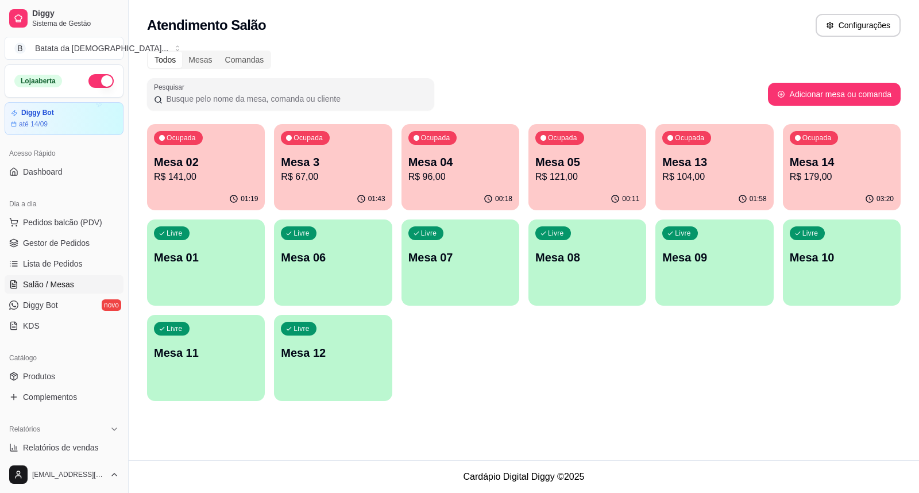
click at [594, 171] on p "R$ 121,00" at bounding box center [587, 177] width 104 height 14
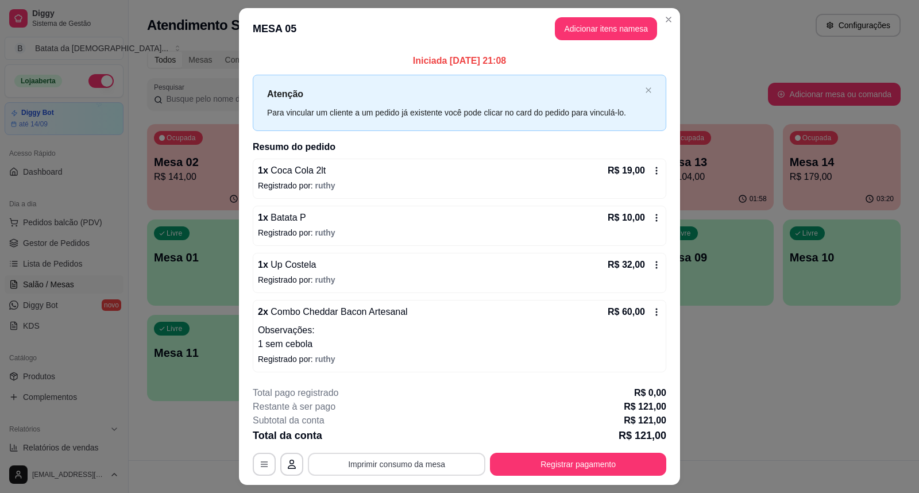
click at [439, 463] on button "Imprimir consumo da mesa" at bounding box center [396, 463] width 177 height 23
click at [239, 247] on div "Iniciada [DATE] 21:08 Atenção Para vincular um cliente a um pedido já existente…" at bounding box center [459, 212] width 441 height 327
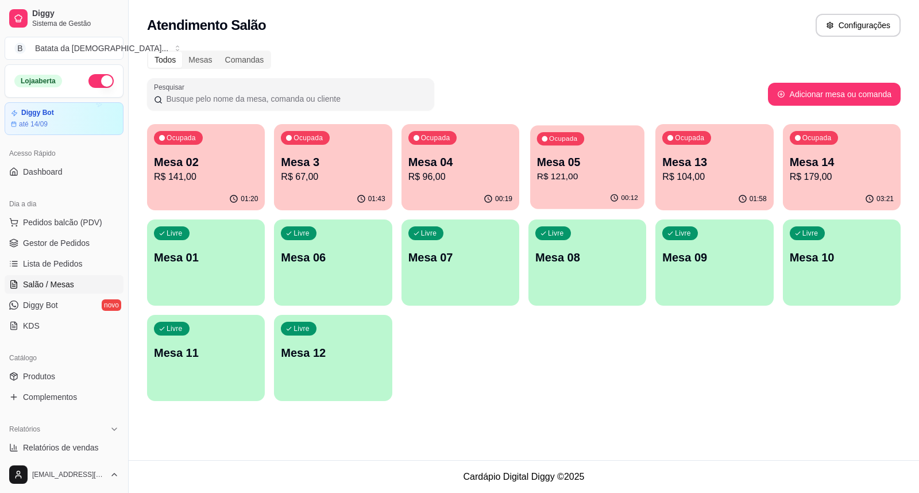
click at [610, 184] on div "Ocupada Mesa 05 R$ 121,00" at bounding box center [587, 156] width 114 height 62
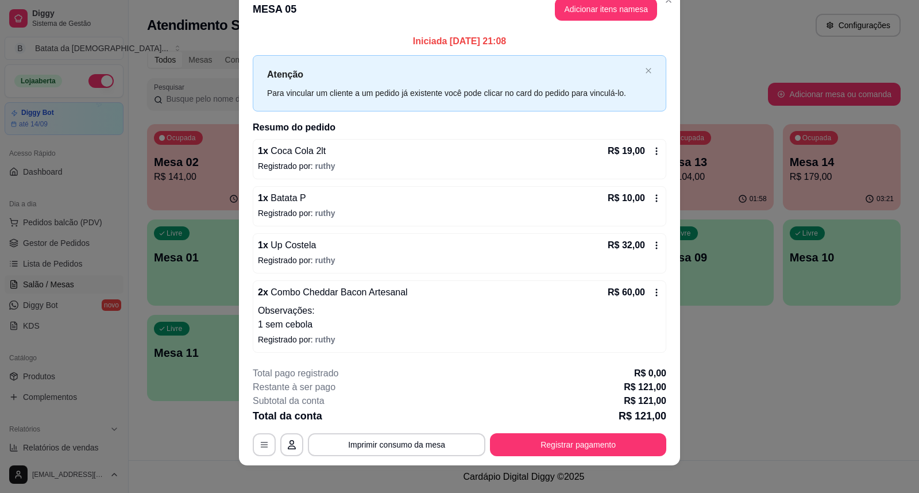
scroll to position [29, 0]
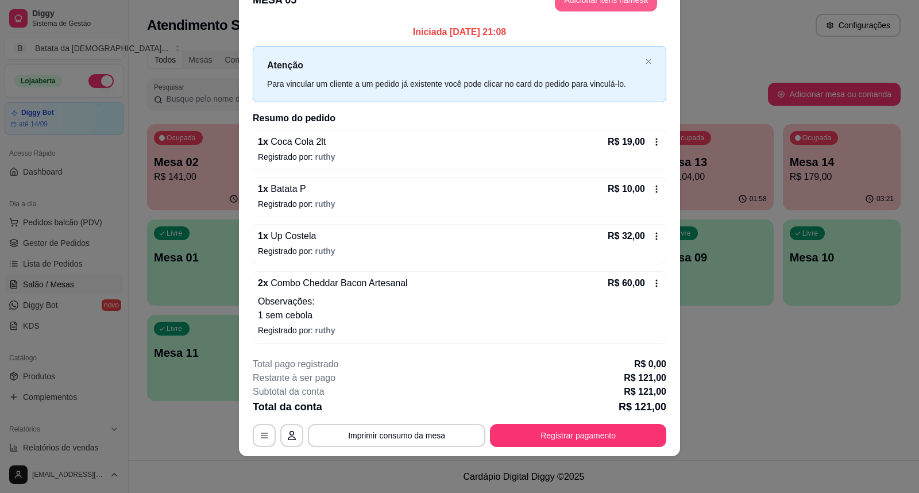
click at [570, 10] on button "Adicionar itens na mesa" at bounding box center [606, 0] width 102 height 23
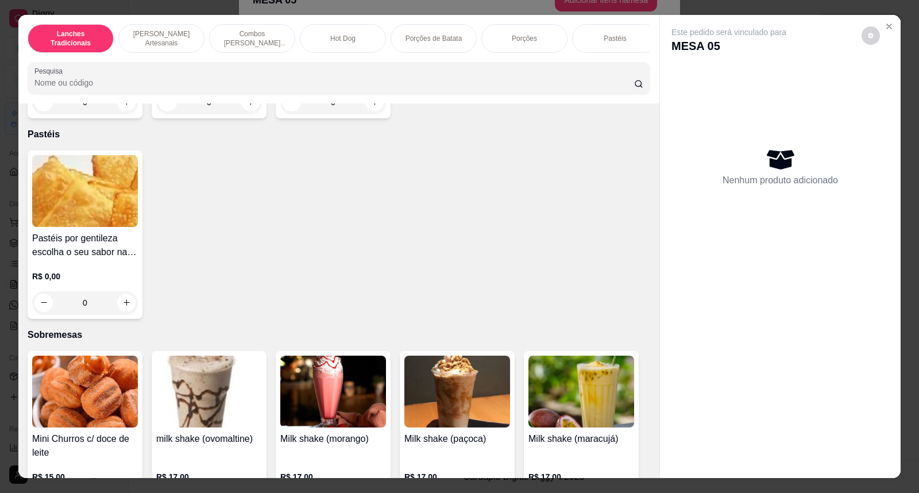
scroll to position [2169, 0]
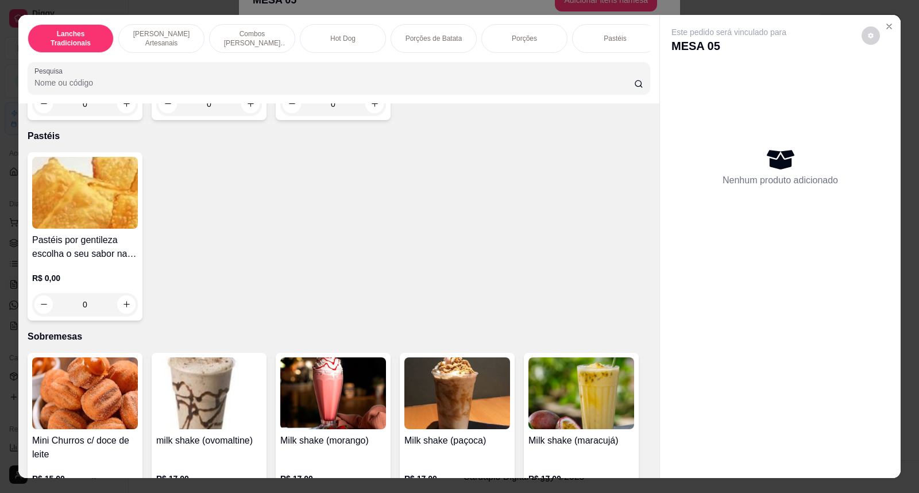
click at [126, 306] on div "0" at bounding box center [85, 304] width 106 height 23
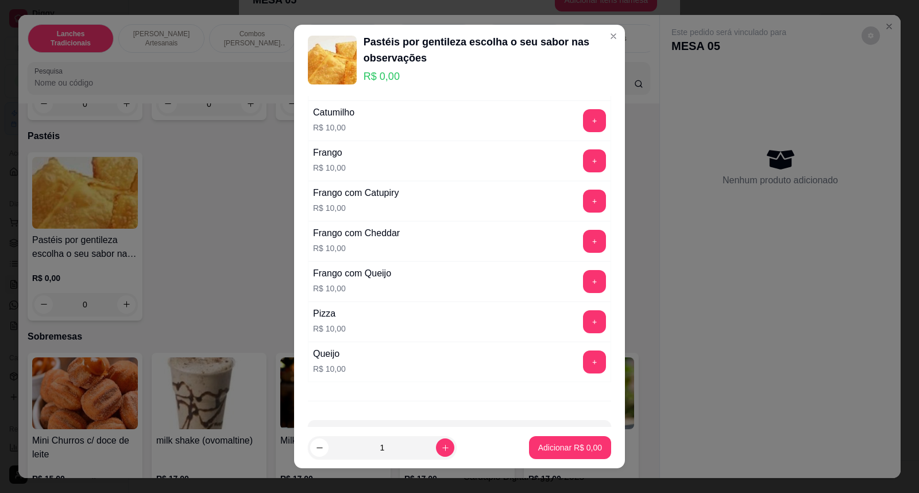
scroll to position [402, 0]
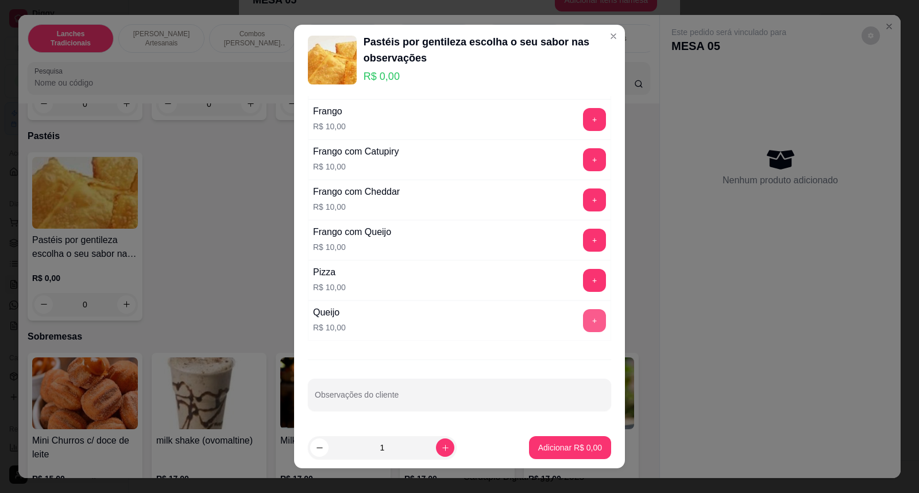
click at [583, 319] on button "+" at bounding box center [594, 320] width 23 height 23
click at [554, 458] on button "Adicionar R$ 10,00" at bounding box center [567, 447] width 84 height 22
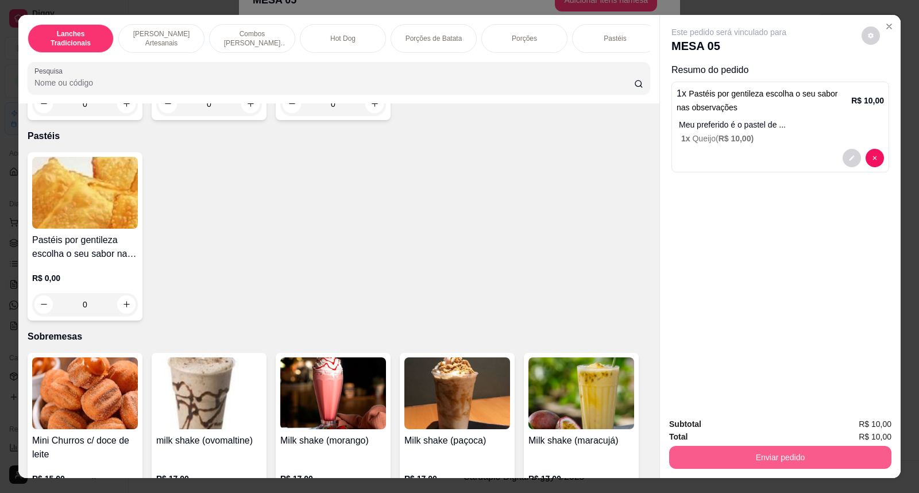
click at [762, 461] on button "Enviar pedido" at bounding box center [780, 457] width 222 height 23
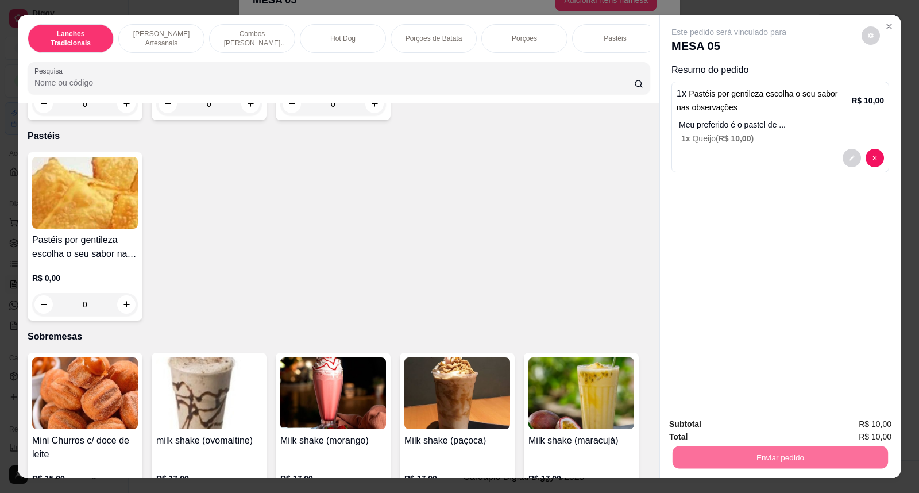
click at [703, 438] on button "Não registrar e enviar pedido" at bounding box center [741, 430] width 119 height 22
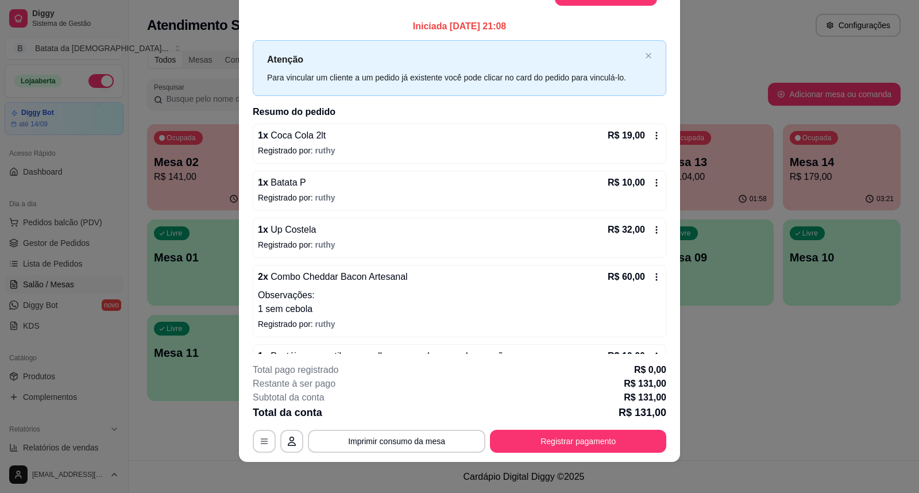
scroll to position [22, 0]
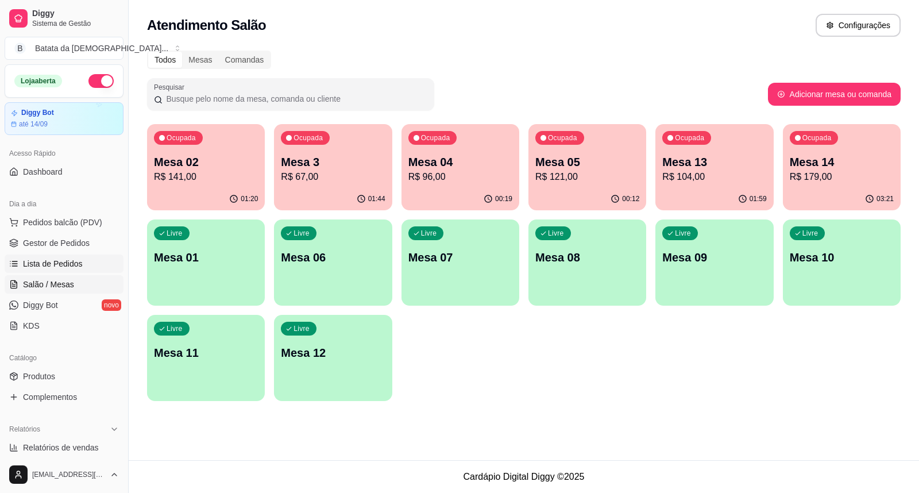
click at [64, 256] on link "Lista de Pedidos" at bounding box center [64, 263] width 119 height 18
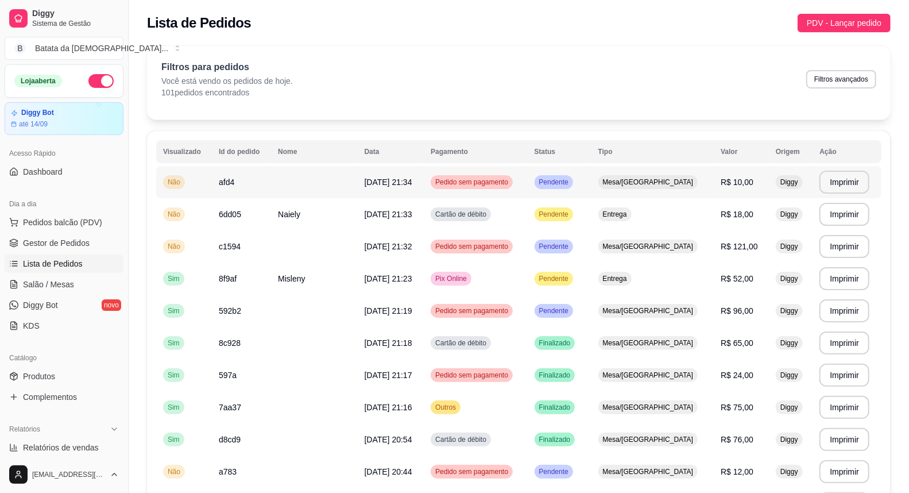
click at [214, 188] on td "afd4" at bounding box center [241, 182] width 59 height 32
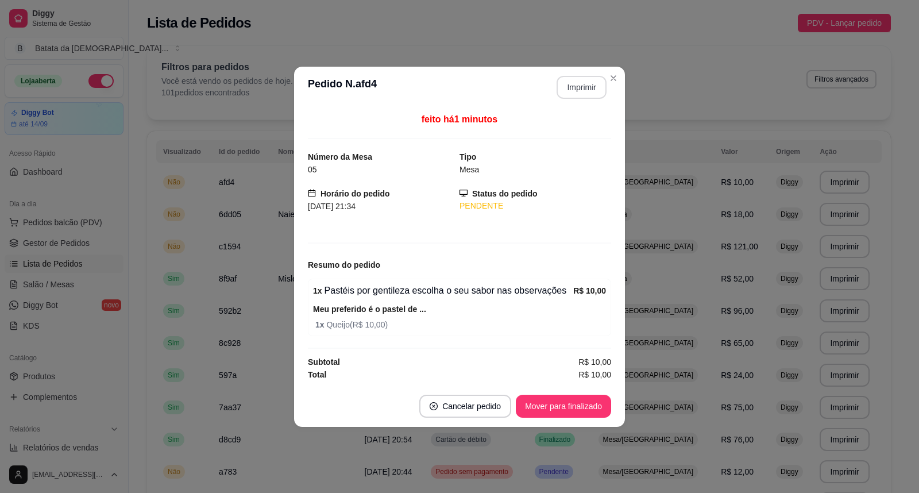
click at [571, 94] on button "Imprimir" at bounding box center [581, 87] width 50 height 23
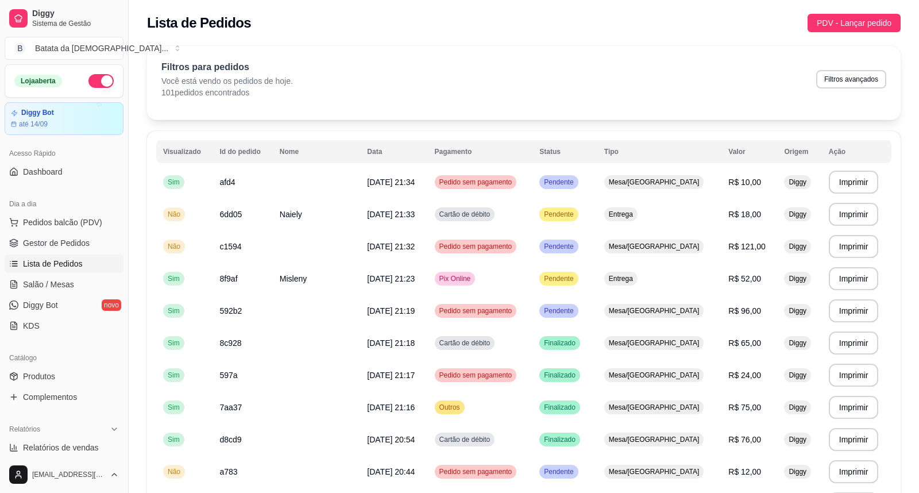
click at [678, 358] on td "Mesa/[GEOGRAPHIC_DATA]" at bounding box center [659, 343] width 125 height 32
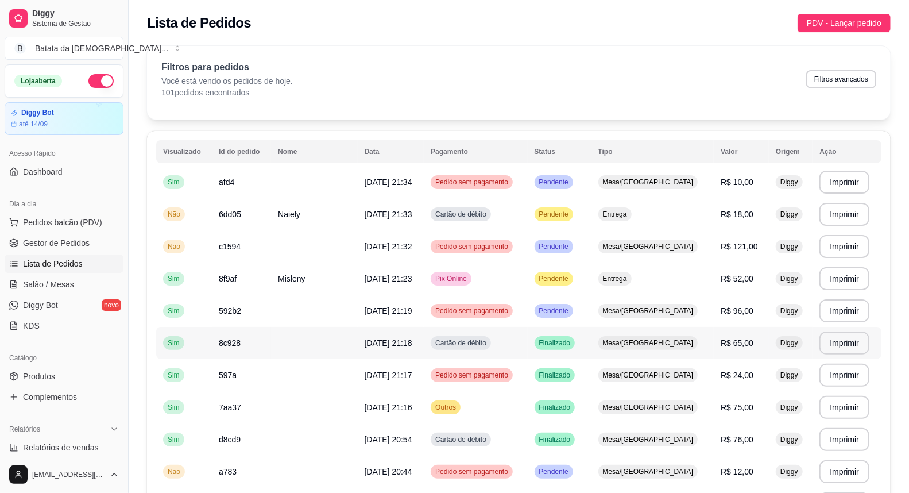
click at [769, 330] on td "Diggy" at bounding box center [791, 343] width 44 height 32
click at [257, 229] on td "6dd05" at bounding box center [241, 214] width 59 height 32
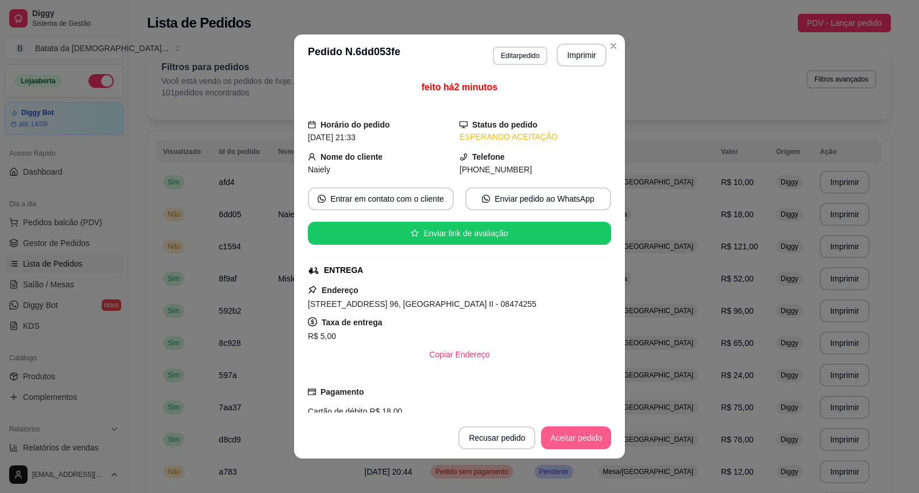
click at [564, 442] on button "Aceitar pedido" at bounding box center [576, 437] width 70 height 23
click at [576, 51] on button "Imprimir" at bounding box center [581, 55] width 50 height 23
click at [563, 440] on button "Mover para preparo" at bounding box center [566, 437] width 89 height 23
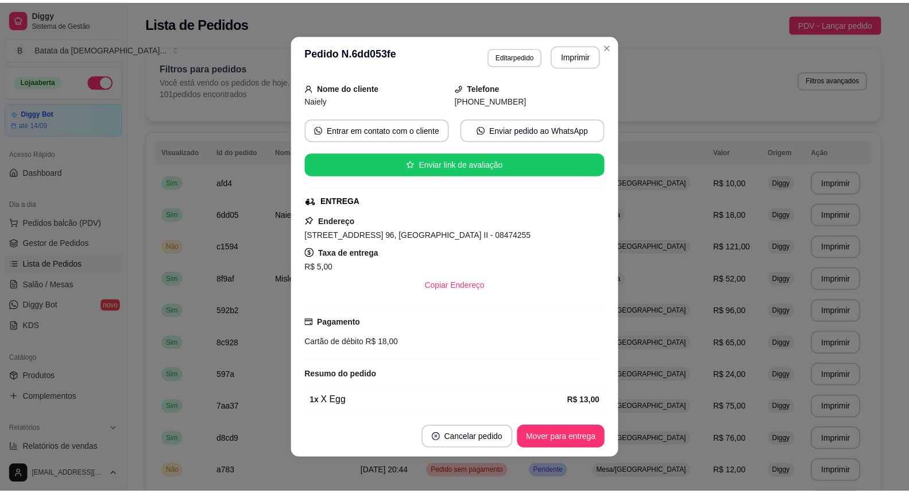
scroll to position [115, 0]
